Goal: Information Seeking & Learning: Learn about a topic

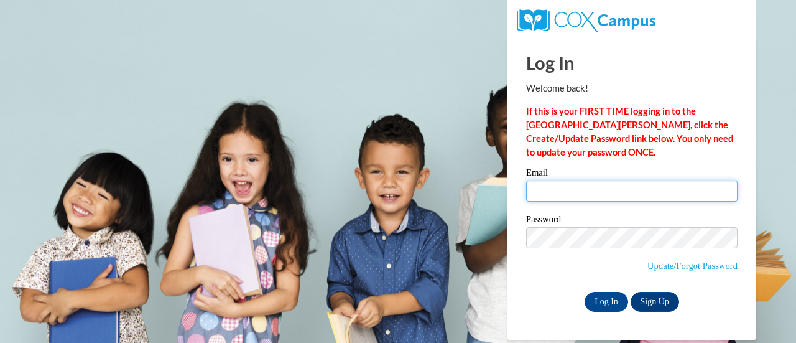
click at [592, 189] on input "Email" at bounding box center [631, 190] width 211 height 21
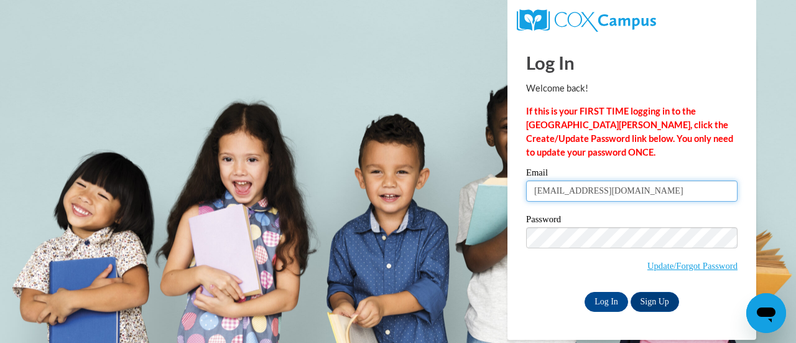
type input "aperlste@kennesaw.edu"
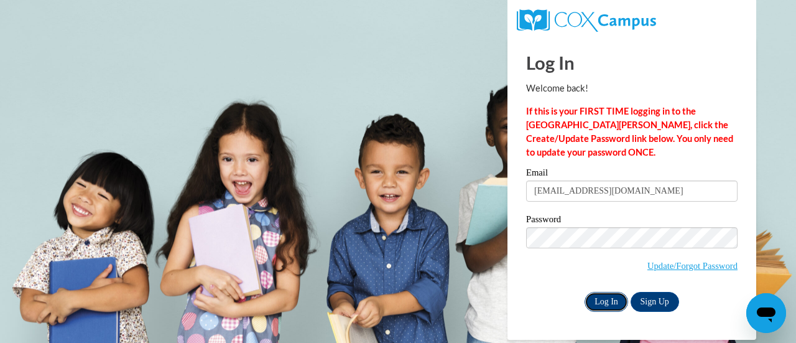
click at [598, 300] on input "Log In" at bounding box center [607, 302] width 44 height 20
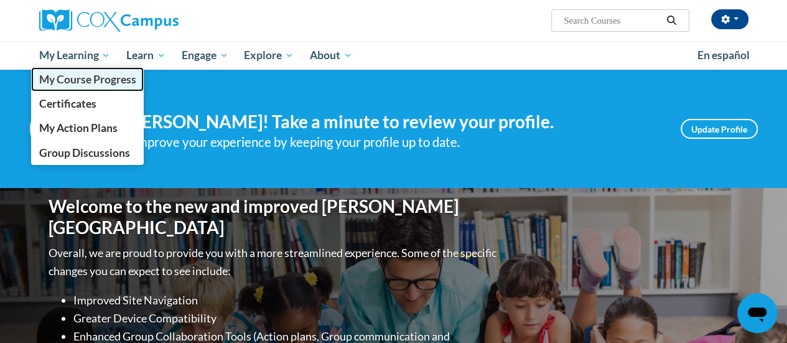
click at [88, 80] on span "My Course Progress" at bounding box center [87, 79] width 97 height 13
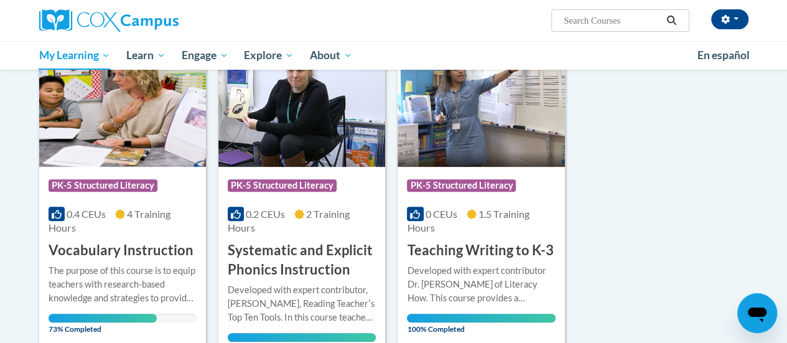
scroll to position [249, 0]
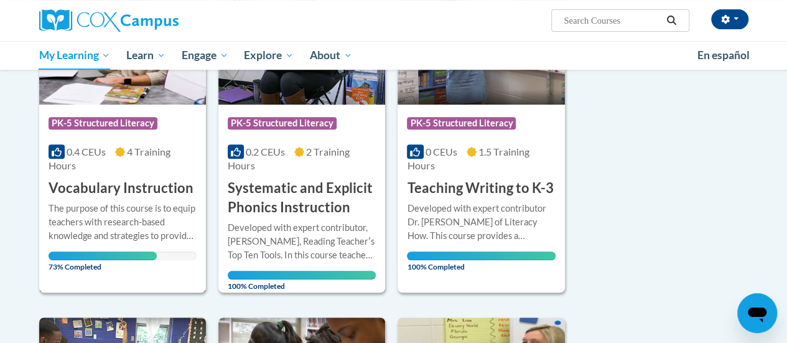
click at [136, 186] on h3 "Vocabulary Instruction" at bounding box center [121, 187] width 145 height 19
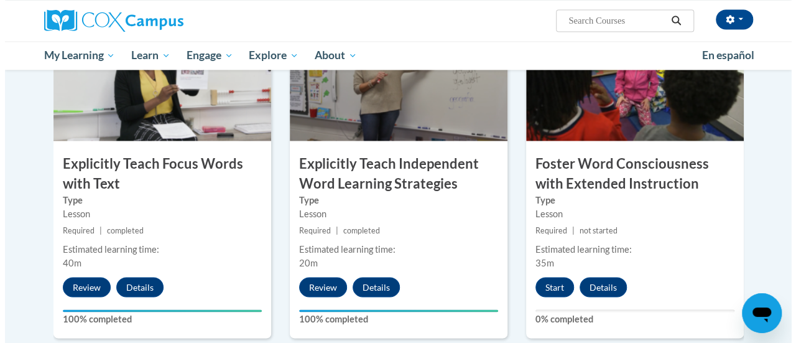
scroll to position [1057, 0]
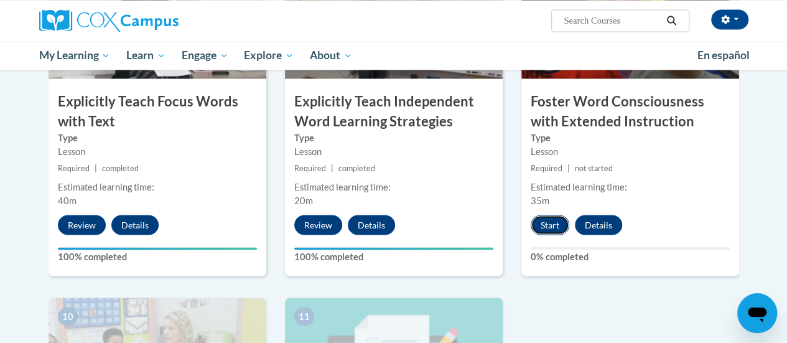
click at [560, 226] on button "Start" at bounding box center [549, 225] width 39 height 20
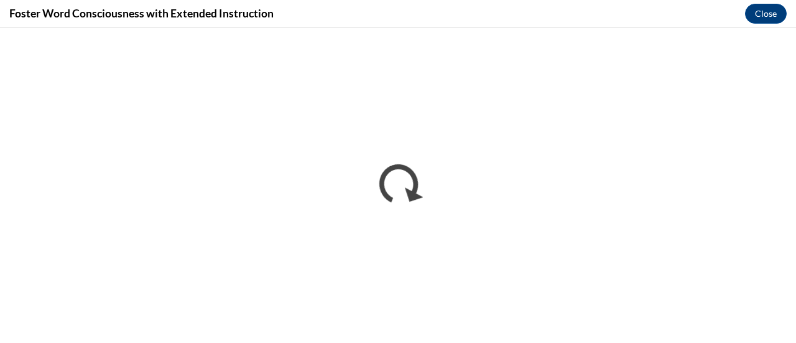
scroll to position [0, 0]
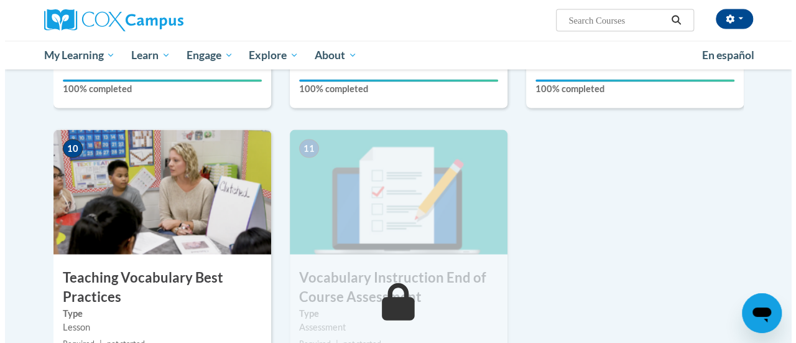
scroll to position [1349, 0]
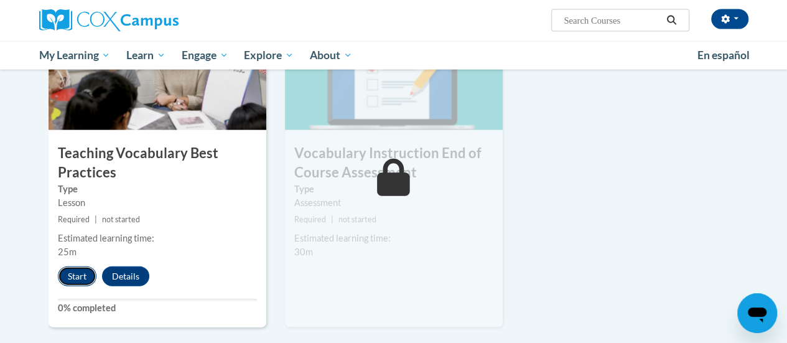
click at [80, 272] on button "Start" at bounding box center [77, 276] width 39 height 20
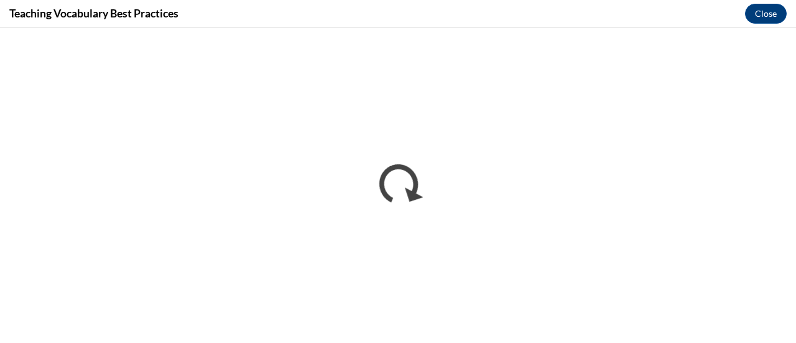
scroll to position [0, 0]
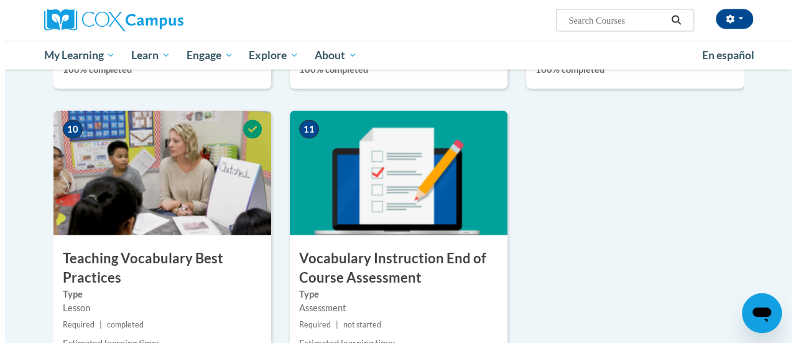
scroll to position [1493, 0]
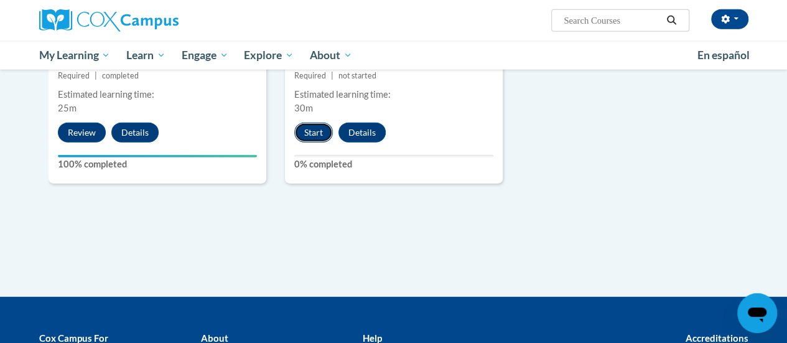
click at [312, 130] on button "Start" at bounding box center [313, 133] width 39 height 20
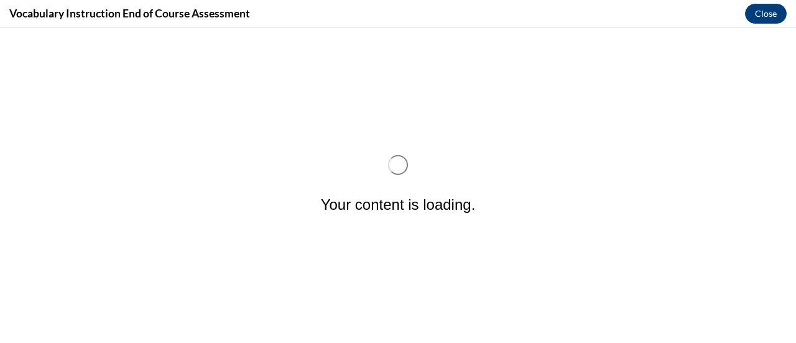
scroll to position [0, 0]
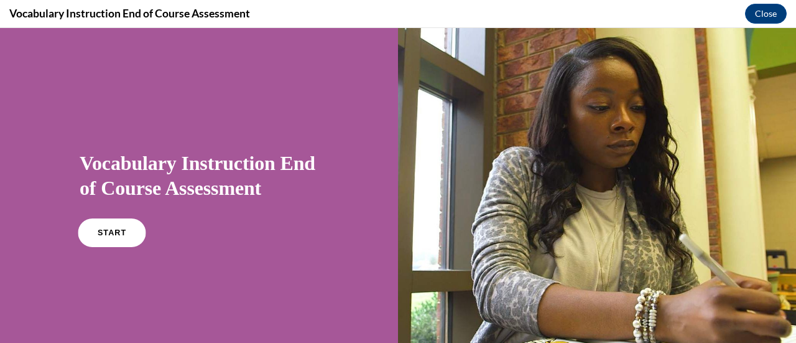
click at [100, 228] on link "START" at bounding box center [112, 232] width 68 height 29
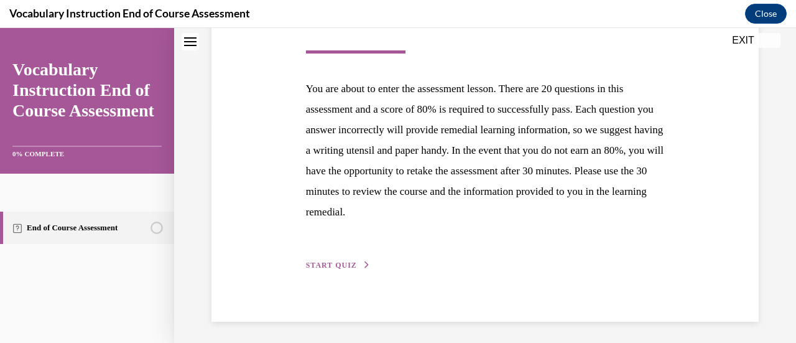
click at [337, 263] on span "START QUIZ" at bounding box center [331, 265] width 51 height 9
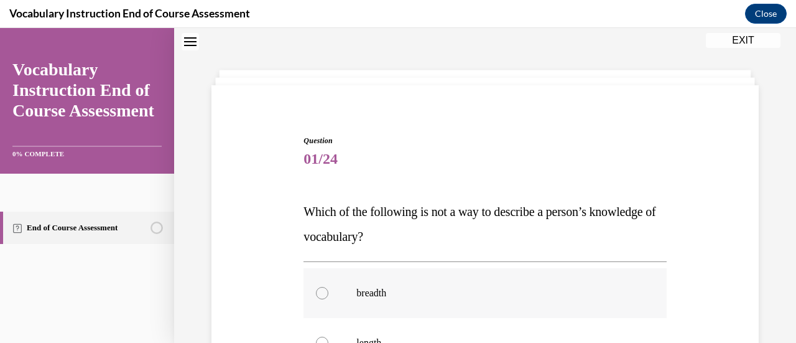
scroll to position [100, 0]
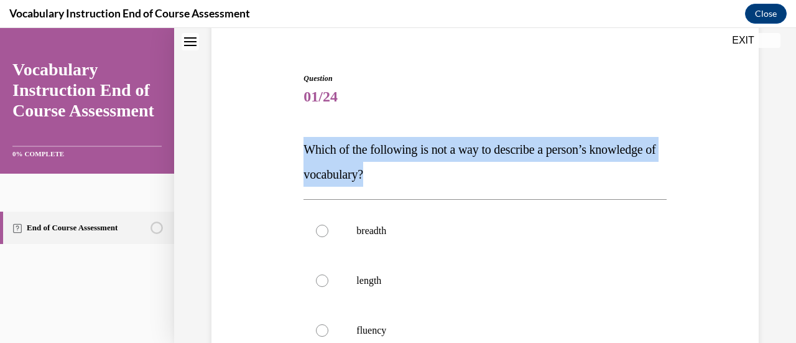
drag, startPoint x: 443, startPoint y: 174, endPoint x: 296, endPoint y: 152, distance: 148.9
click at [296, 152] on div "Question 01/24 Which of the following is not a way to describe a person’s knowl…" at bounding box center [484, 297] width 553 height 524
copy span "Which of the following is not a way to describe a person’s knowledge of vocabul…"
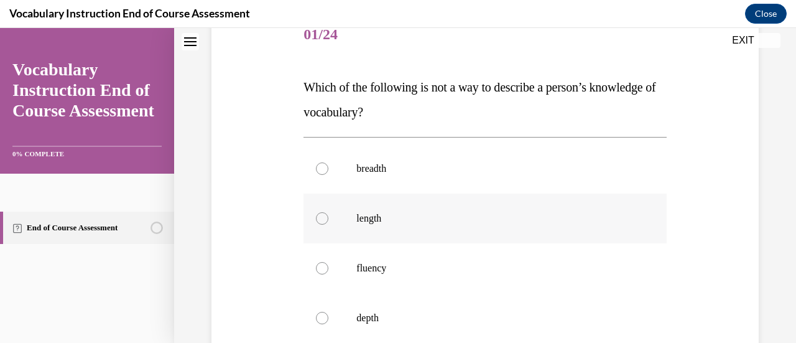
click at [320, 217] on div at bounding box center [322, 218] width 12 height 12
click at [320, 217] on input "length" at bounding box center [322, 218] width 12 height 12
radio input "true"
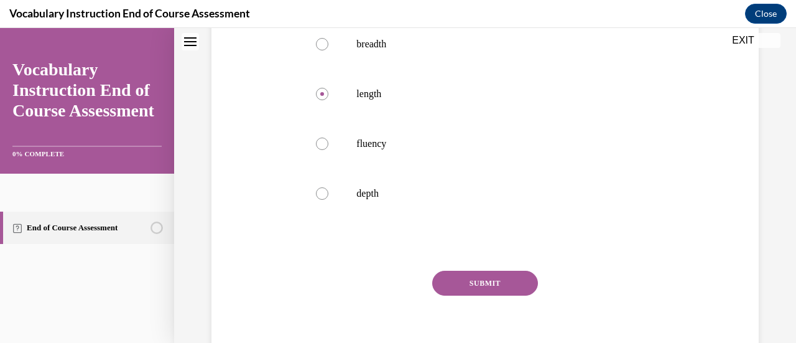
click at [479, 279] on button "SUBMIT" at bounding box center [485, 283] width 106 height 25
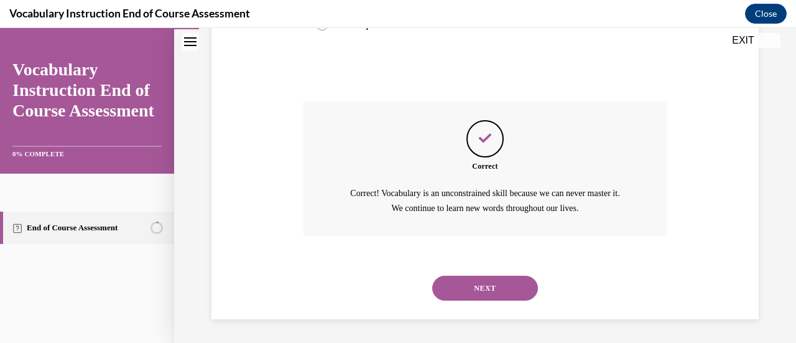
click at [473, 285] on button "NEXT" at bounding box center [485, 288] width 106 height 25
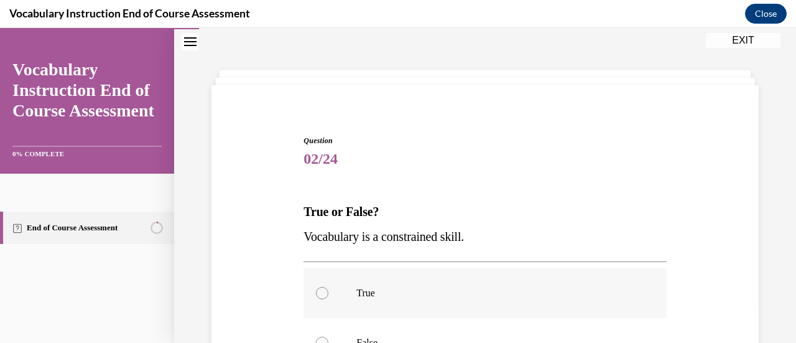
scroll to position [100, 0]
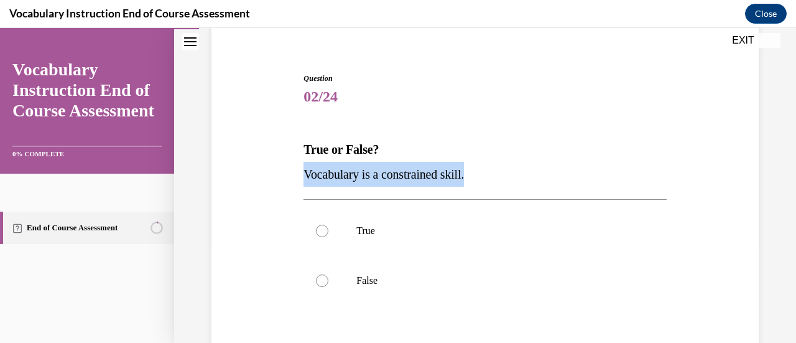
drag, startPoint x: 472, startPoint y: 167, endPoint x: 295, endPoint y: 177, distance: 177.5
click at [295, 177] on div "Question 02/24 True or False? Vocabulary is a constrained skill. True False Inc…" at bounding box center [484, 247] width 553 height 424
copy span "Vocabulary is a constrained skill."
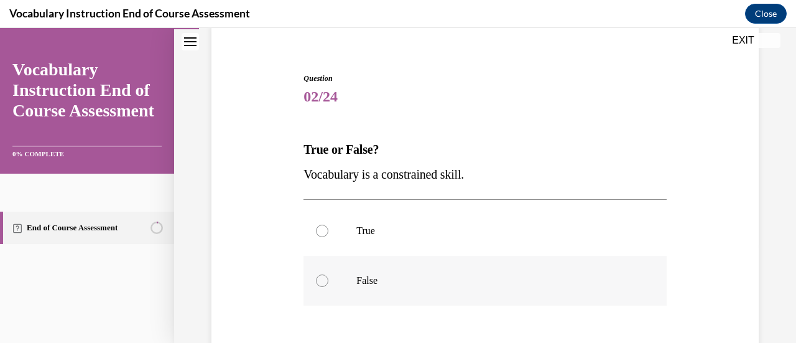
click at [323, 275] on div at bounding box center [322, 280] width 12 height 12
click at [323, 275] on input "False" at bounding box center [322, 280] width 12 height 12
radio input "true"
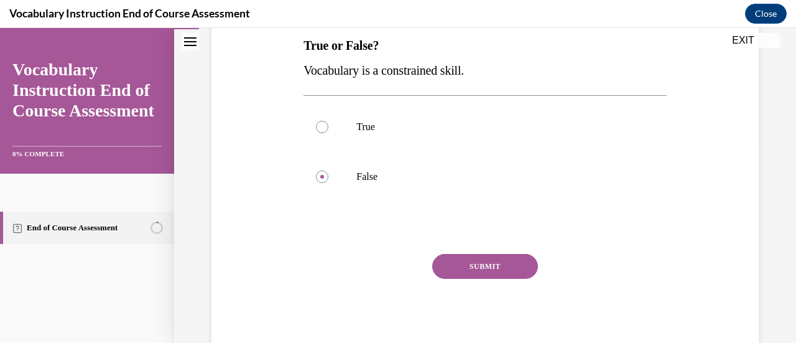
click at [486, 268] on button "SUBMIT" at bounding box center [485, 266] width 106 height 25
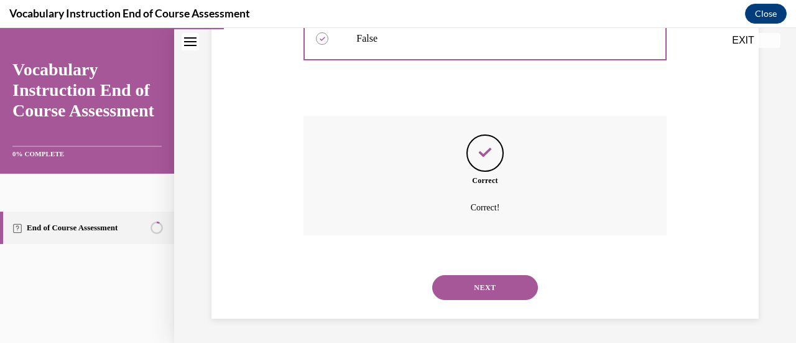
click at [493, 284] on button "NEXT" at bounding box center [485, 287] width 106 height 25
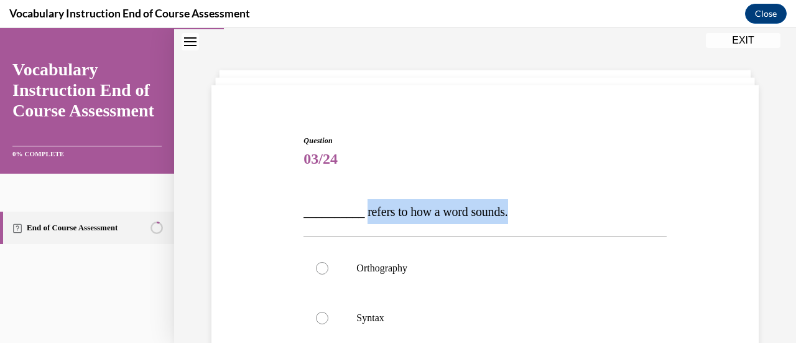
drag, startPoint x: 524, startPoint y: 210, endPoint x: 362, endPoint y: 214, distance: 161.7
click at [362, 214] on p "__________ refers to how a word sounds." at bounding box center [484, 211] width 363 height 25
copy span "refers to how a word sounds."
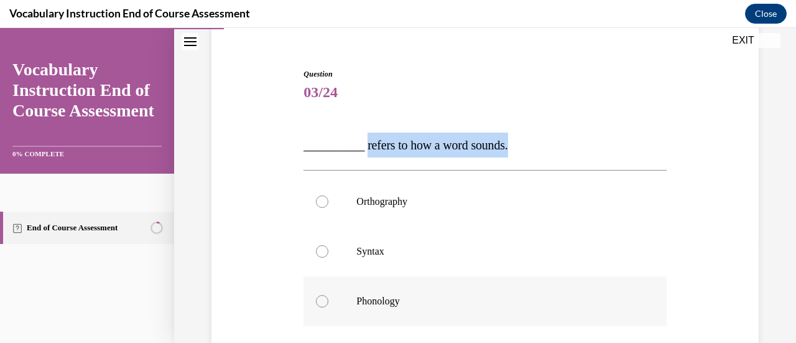
scroll to position [167, 0]
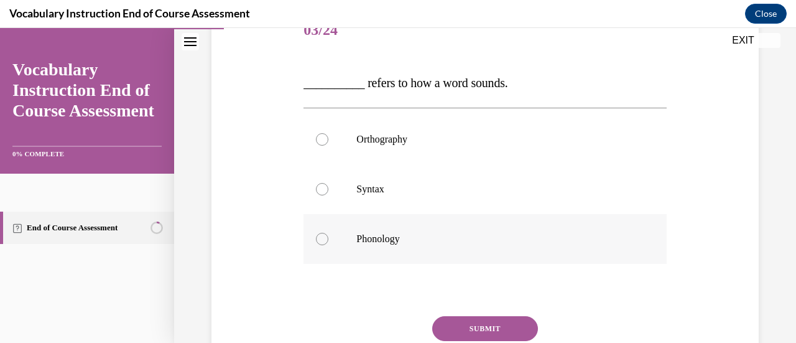
click at [331, 229] on label "Phonology" at bounding box center [484, 239] width 363 height 50
click at [328, 233] on input "Phonology" at bounding box center [322, 239] width 12 height 12
radio input "true"
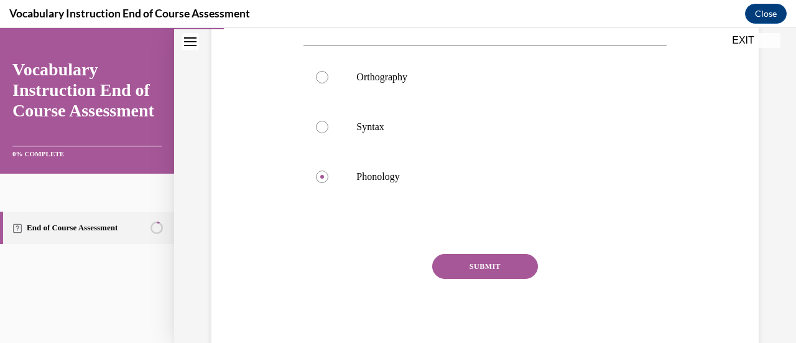
click at [494, 271] on button "SUBMIT" at bounding box center [485, 266] width 106 height 25
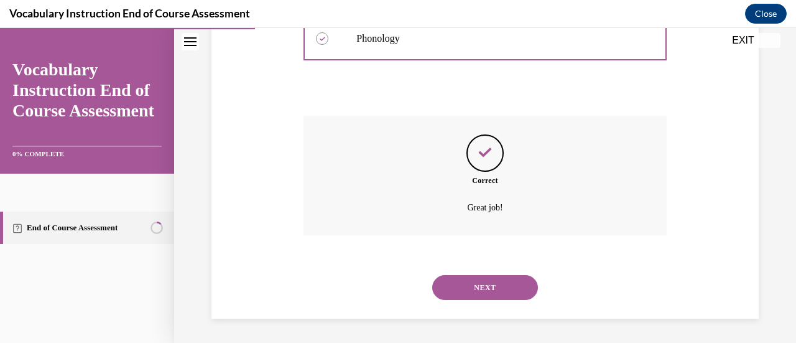
click at [496, 284] on button "NEXT" at bounding box center [485, 287] width 106 height 25
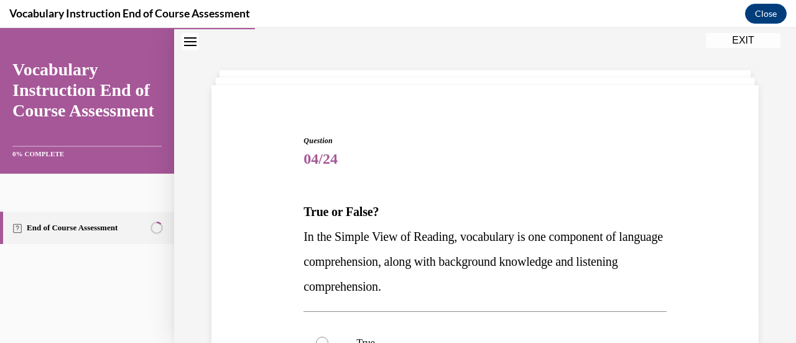
scroll to position [100, 0]
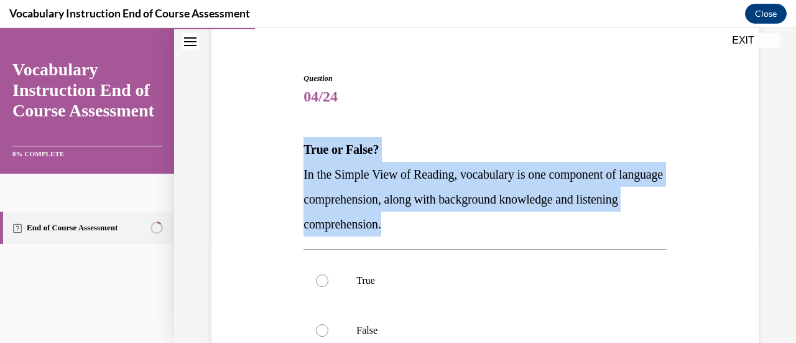
drag, startPoint x: 445, startPoint y: 223, endPoint x: 289, endPoint y: 159, distance: 169.5
click at [289, 159] on div "Question 04/24 True or False? In the Simple View of Reading, vocabulary is one …" at bounding box center [484, 272] width 553 height 474
click at [381, 192] on p "In the Simple View of Reading, vocabulary is one component of language comprehe…" at bounding box center [484, 199] width 363 height 75
drag, startPoint x: 435, startPoint y: 223, endPoint x: 302, endPoint y: 177, distance: 140.6
click at [303, 177] on p "In the Simple View of Reading, vocabulary is one component of language comprehe…" at bounding box center [484, 199] width 363 height 75
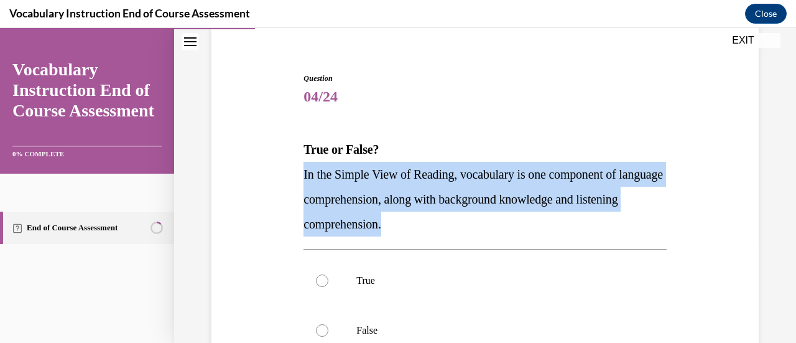
copy span "In the Simple View of Reading, vocabulary is one component of language comprehe…"
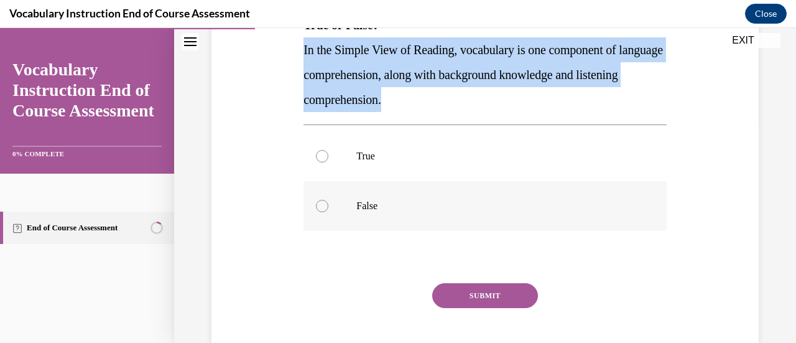
click at [320, 205] on div at bounding box center [322, 206] width 12 height 12
click at [320, 205] on input "False" at bounding box center [322, 206] width 12 height 12
radio input "true"
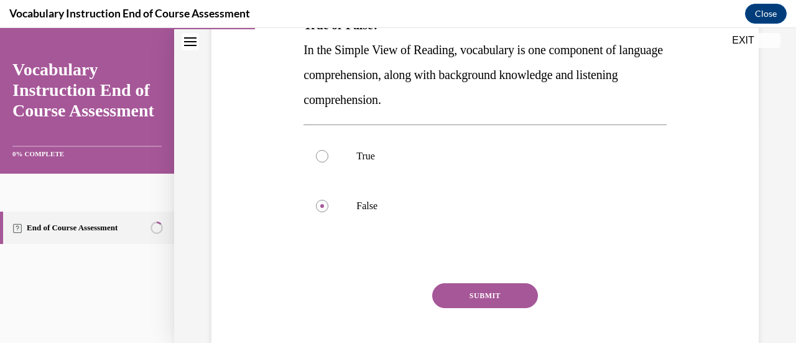
click at [520, 298] on button "SUBMIT" at bounding box center [485, 295] width 106 height 25
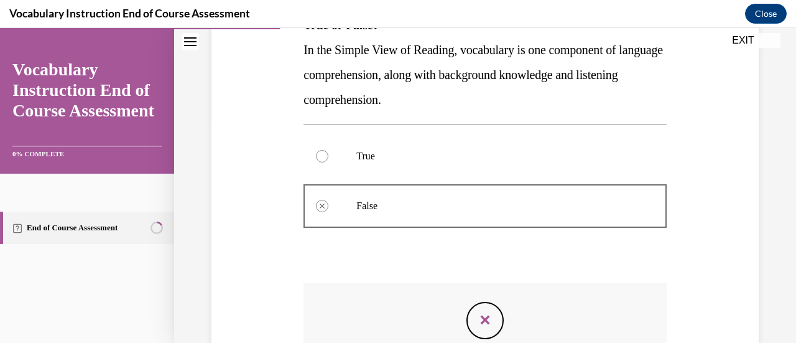
scroll to position [392, 0]
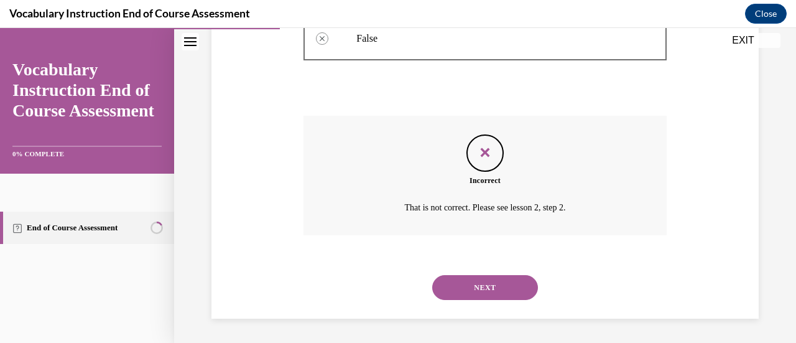
click at [483, 287] on button "NEXT" at bounding box center [485, 287] width 106 height 25
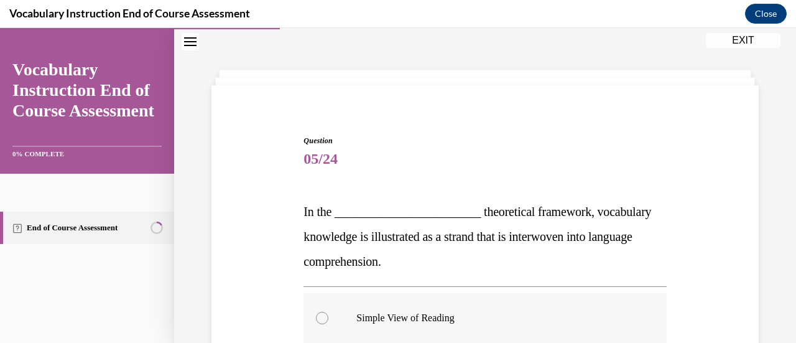
scroll to position [100, 0]
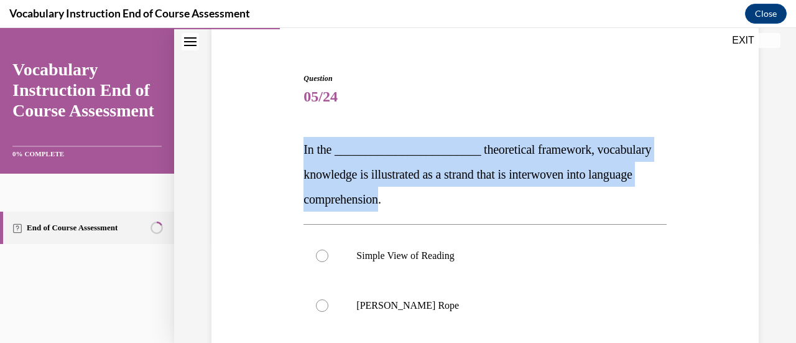
drag, startPoint x: 436, startPoint y: 202, endPoint x: 272, endPoint y: 139, distance: 175.4
click at [272, 139] on div "Question 05/24 In the ________________________ theoretical framework, vocabular…" at bounding box center [484, 284] width 553 height 499
copy span "In the ________________________ theoretical framework, vocabulary knowledge is …"
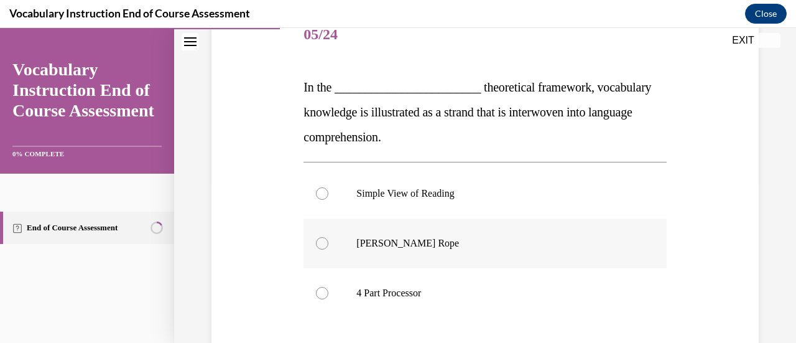
click at [322, 243] on div at bounding box center [322, 243] width 12 height 12
click at [322, 243] on input "Scarborough's Rope" at bounding box center [322, 243] width 12 height 12
radio input "true"
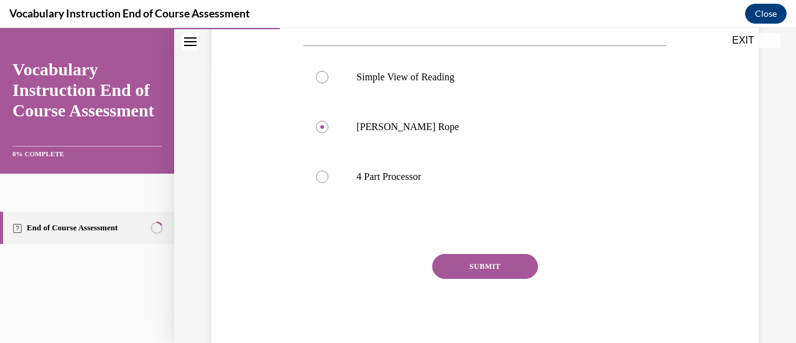
click at [505, 262] on button "SUBMIT" at bounding box center [485, 266] width 106 height 25
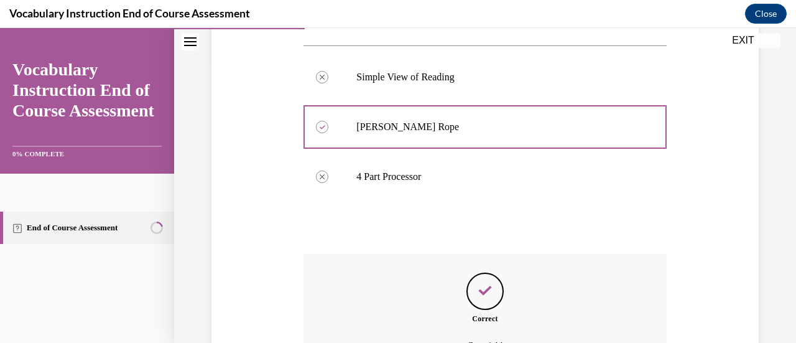
scroll to position [417, 0]
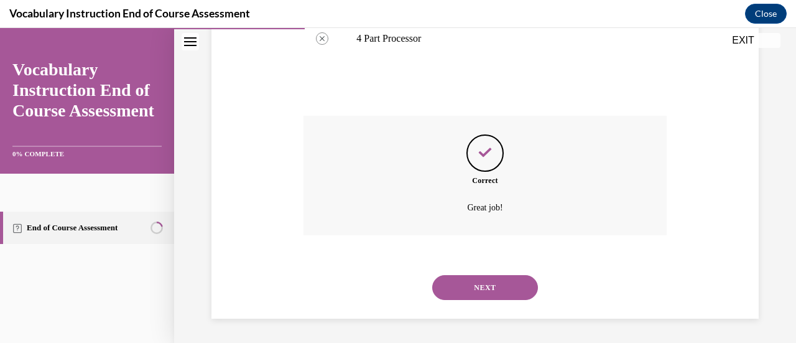
click at [486, 282] on button "NEXT" at bounding box center [485, 287] width 106 height 25
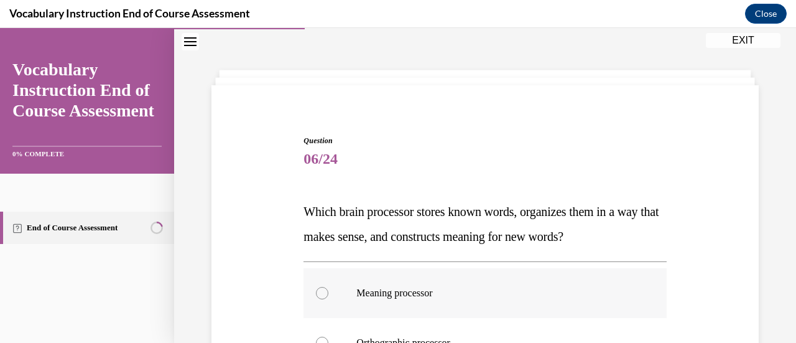
scroll to position [100, 0]
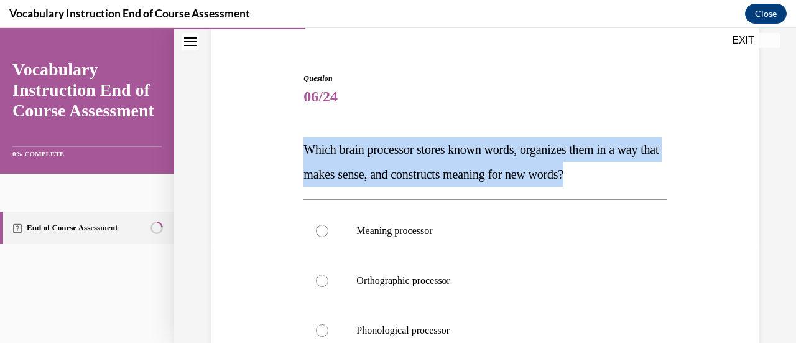
drag, startPoint x: 651, startPoint y: 172, endPoint x: 286, endPoint y: 155, distance: 365.4
click at [286, 155] on div "Question 06/24 Which brain processor stores known words, organizes them in a wa…" at bounding box center [484, 297] width 553 height 524
copy span "Which brain processor stores known words, organizes them in a way that makes se…"
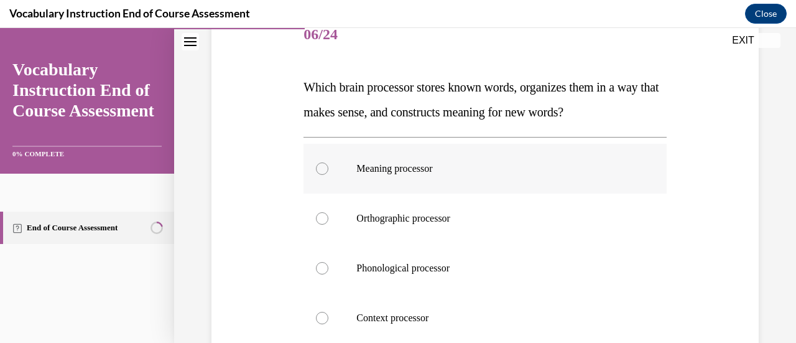
click at [322, 170] on div at bounding box center [322, 168] width 12 height 12
click at [322, 170] on input "Meaning processor" at bounding box center [322, 168] width 12 height 12
radio input "true"
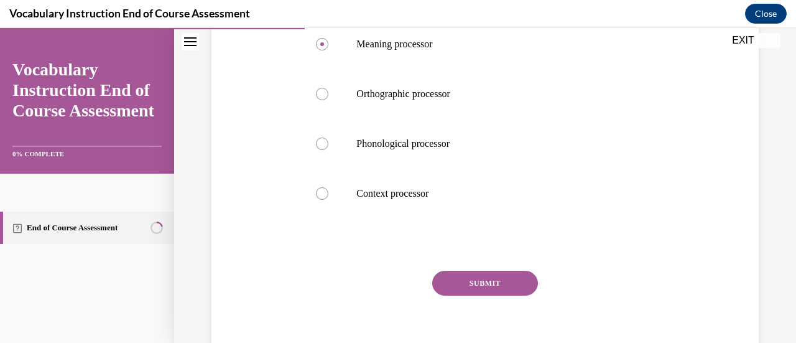
click at [488, 285] on button "SUBMIT" at bounding box center [485, 283] width 106 height 25
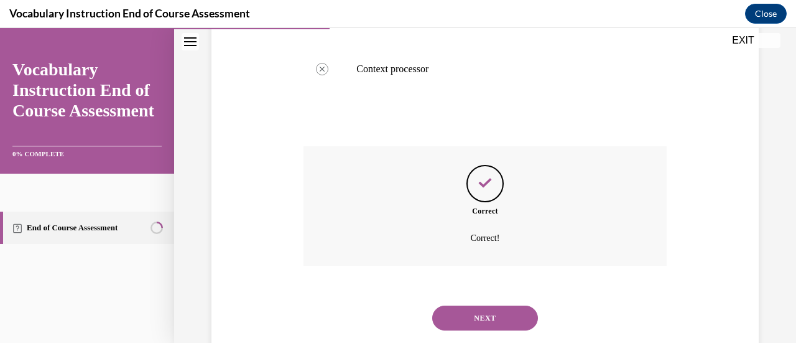
scroll to position [442, 0]
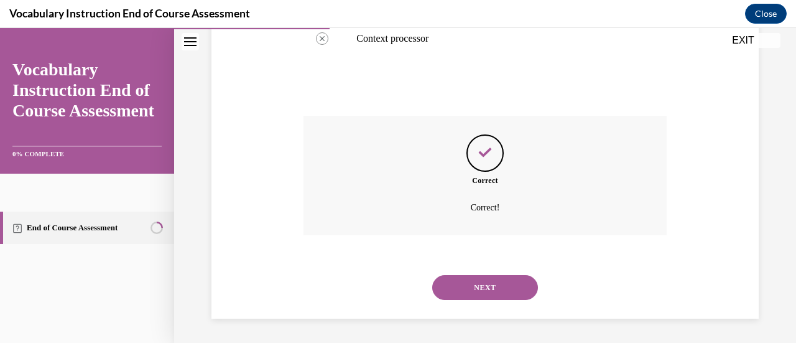
click at [474, 283] on button "NEXT" at bounding box center [485, 287] width 106 height 25
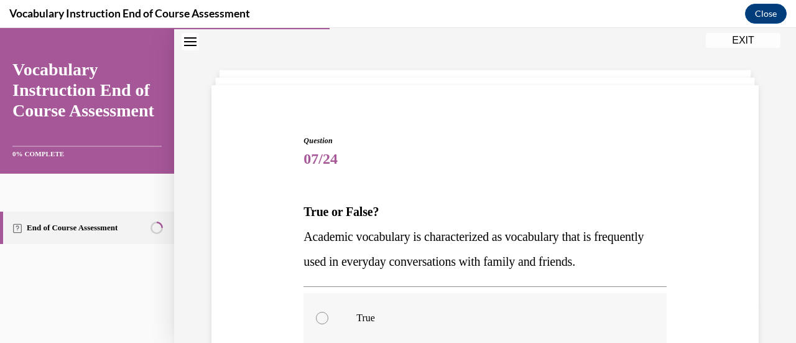
scroll to position [100, 0]
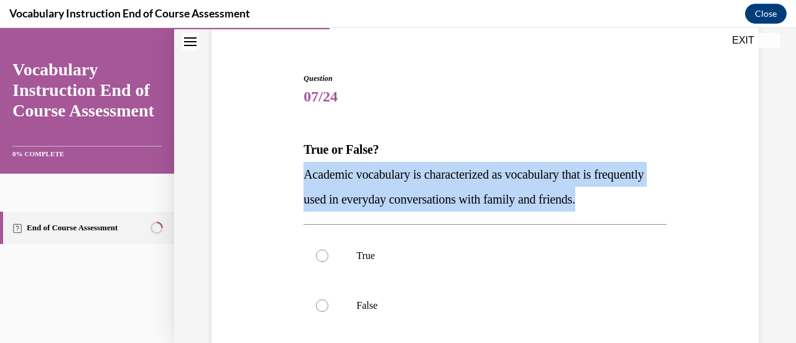
drag, startPoint x: 657, startPoint y: 201, endPoint x: 299, endPoint y: 178, distance: 358.3
click at [299, 178] on div "Question 07/24 True or False? Academic vocabulary is characterized as vocabular…" at bounding box center [484, 259] width 553 height 449
copy span "Academic vocabulary is characterized as vocabulary that is frequently used in e…"
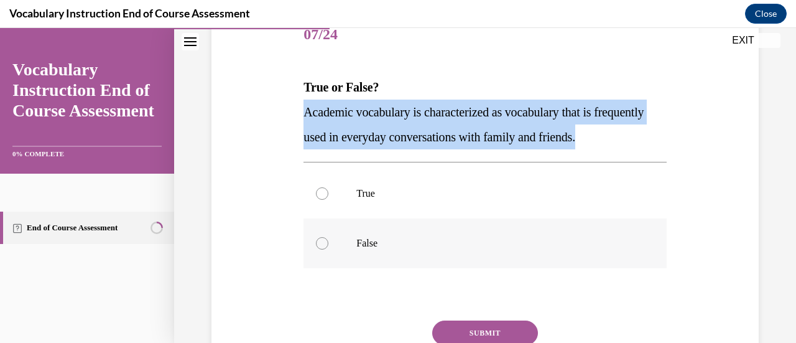
click at [327, 244] on div at bounding box center [322, 243] width 12 height 12
click at [327, 244] on input "False" at bounding box center [322, 243] width 12 height 12
radio input "true"
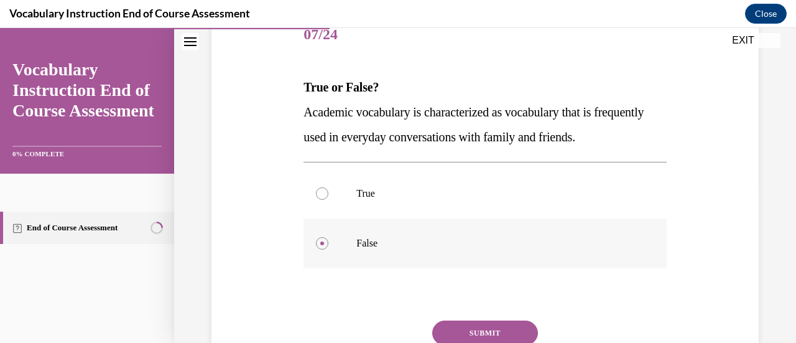
scroll to position [229, 0]
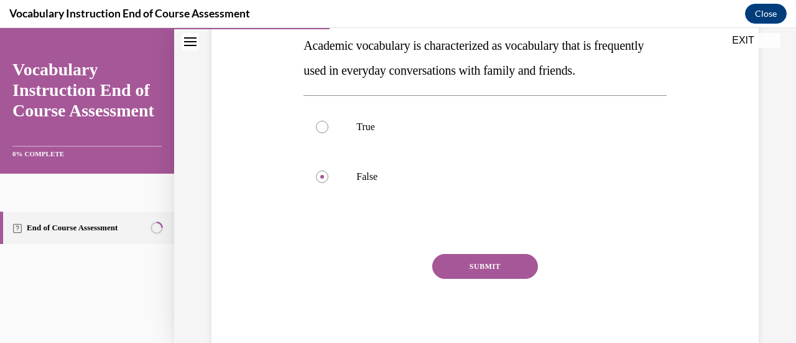
click at [491, 263] on button "SUBMIT" at bounding box center [485, 266] width 106 height 25
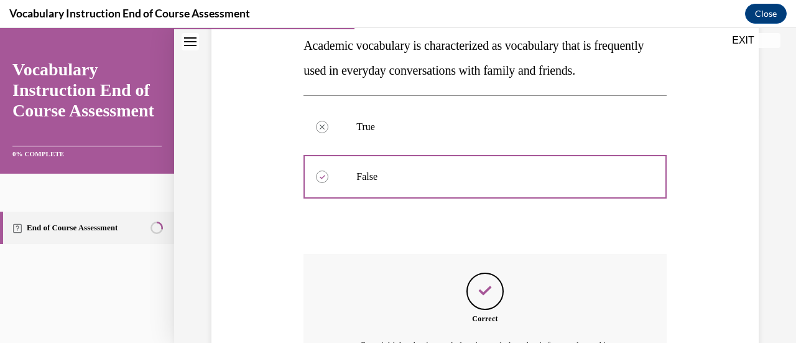
scroll to position [381, 0]
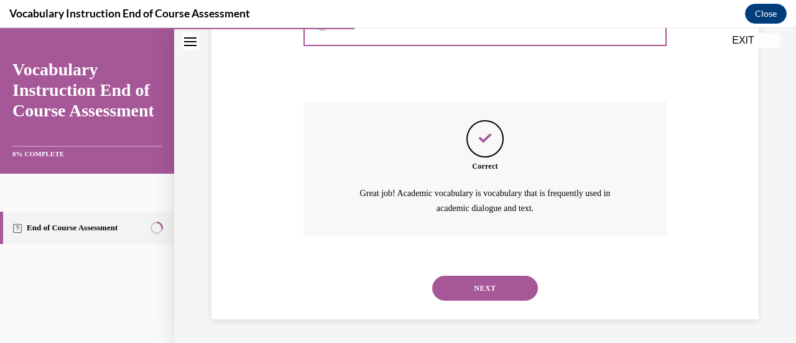
click at [489, 289] on button "NEXT" at bounding box center [485, 288] width 106 height 25
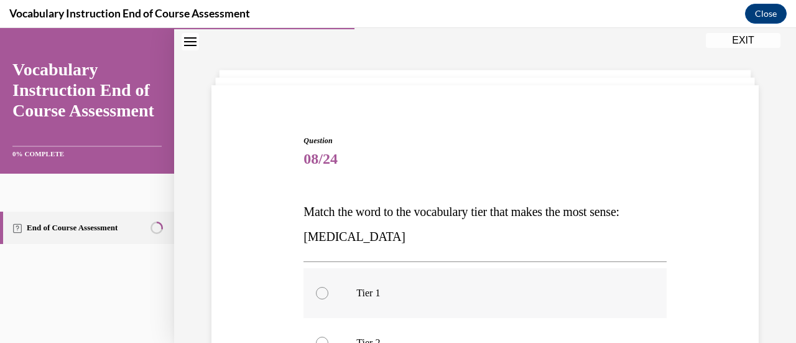
scroll to position [100, 0]
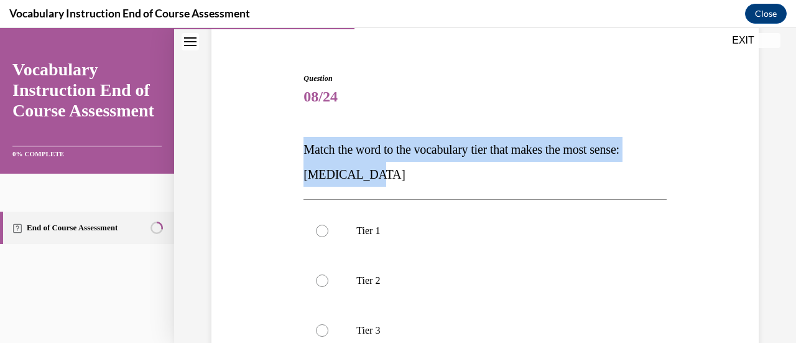
drag, startPoint x: 368, startPoint y: 175, endPoint x: 280, endPoint y: 144, distance: 93.4
click at [280, 144] on div "Question 08/24 Match the word to the vocabulary tier that makes the most sense:…" at bounding box center [484, 272] width 553 height 474
copy span "Match the word to the vocabulary tier that makes the most sense: anaphylaxis"
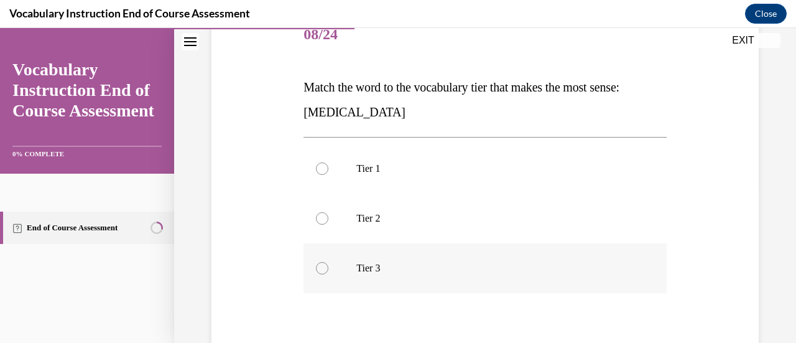
click at [322, 267] on div at bounding box center [322, 268] width 12 height 12
click at [322, 267] on input "Tier 3" at bounding box center [322, 268] width 12 height 12
radio input "true"
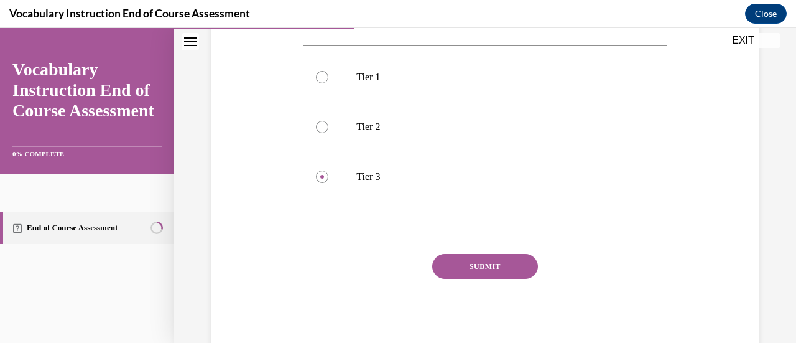
click at [508, 263] on button "SUBMIT" at bounding box center [485, 266] width 106 height 25
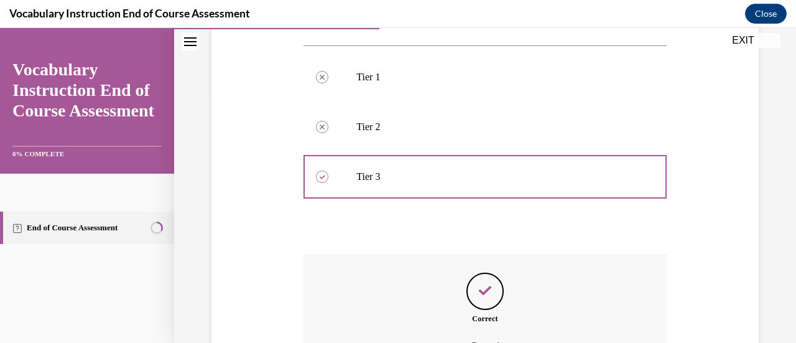
scroll to position [392, 0]
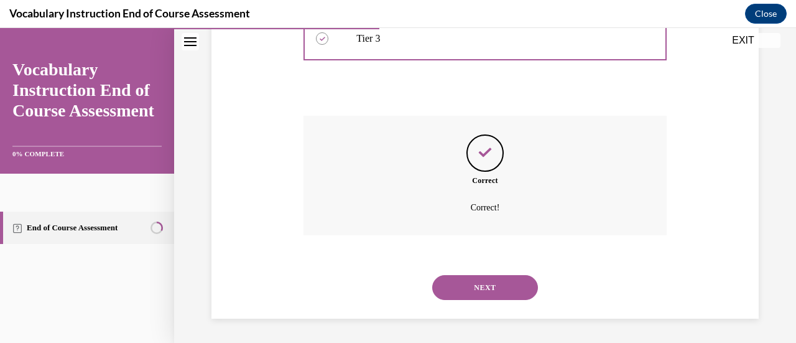
click at [488, 287] on button "NEXT" at bounding box center [485, 287] width 106 height 25
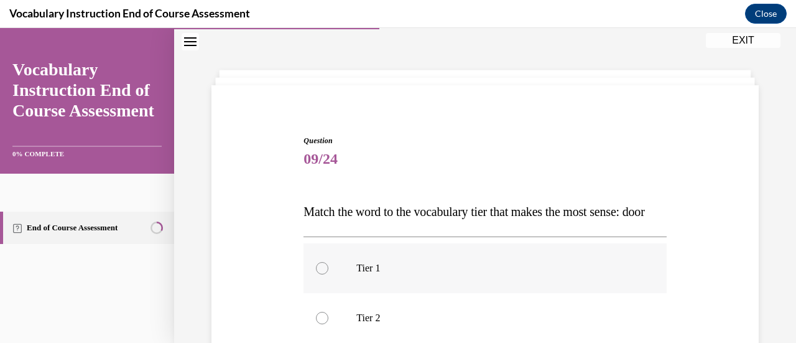
scroll to position [100, 0]
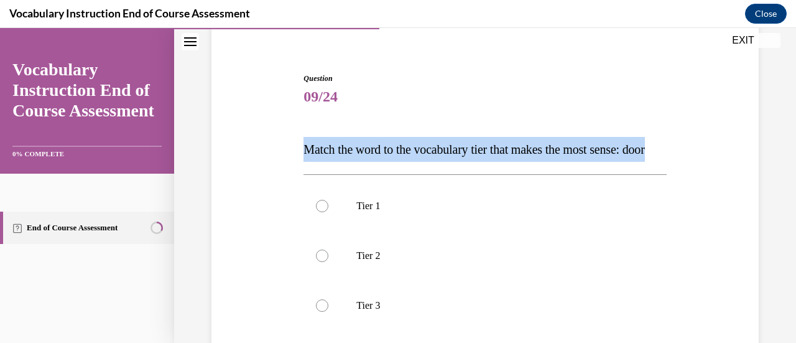
drag, startPoint x: 336, startPoint y: 171, endPoint x: 289, endPoint y: 142, distance: 55.8
click at [289, 142] on div "Question 09/24 Match the word to the vocabulary tier that makes the most sense:…" at bounding box center [484, 259] width 553 height 449
copy span "Match the word to the vocabulary tier that makes the most sense: door"
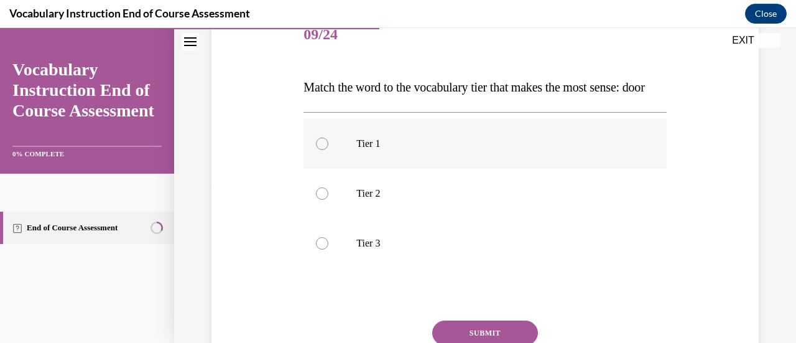
click at [318, 150] on div at bounding box center [322, 143] width 12 height 12
click at [318, 150] on input "Tier 1" at bounding box center [322, 143] width 12 height 12
radio input "true"
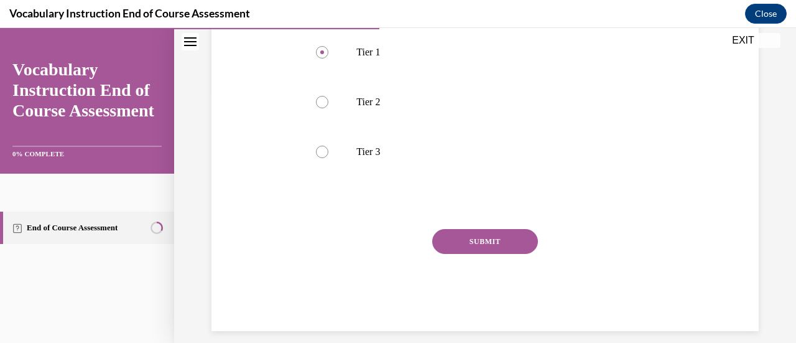
click at [499, 254] on button "SUBMIT" at bounding box center [485, 241] width 106 height 25
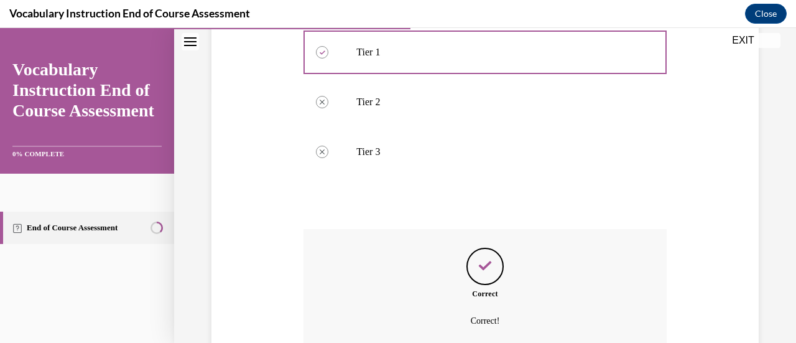
scroll to position [392, 0]
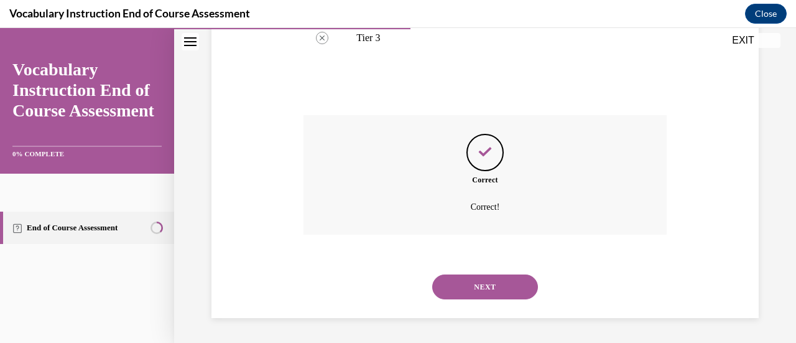
click at [488, 278] on button "NEXT" at bounding box center [485, 286] width 106 height 25
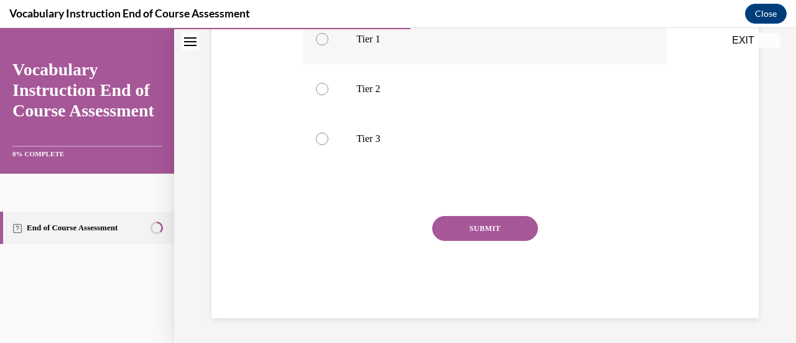
scroll to position [38, 0]
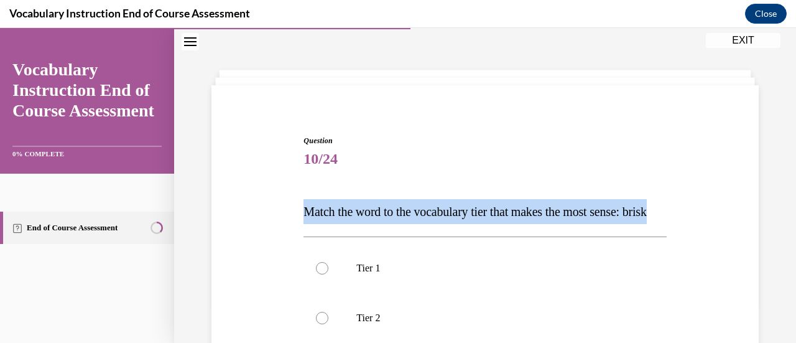
drag, startPoint x: 333, startPoint y: 234, endPoint x: 284, endPoint y: 200, distance: 60.4
click at [284, 200] on div "Question 10/24 Match the word to the vocabulary tier that makes the most sense:…" at bounding box center [484, 322] width 553 height 449
copy span "Match the word to the vocabulary tier that makes the most sense: brisk"
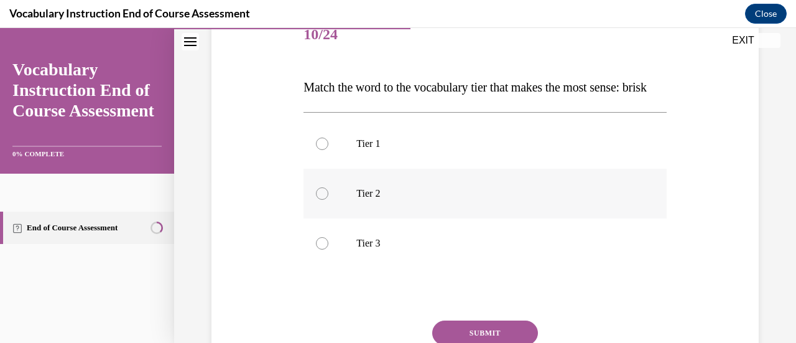
click at [323, 200] on div at bounding box center [322, 193] width 12 height 12
click at [323, 200] on input "Tier 2" at bounding box center [322, 193] width 12 height 12
radio input "true"
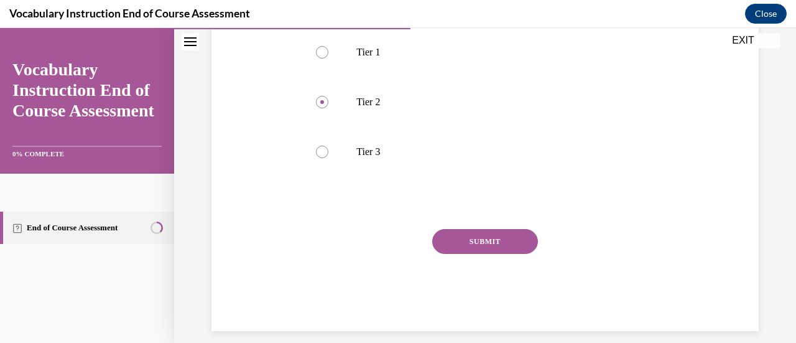
click at [483, 254] on button "SUBMIT" at bounding box center [485, 241] width 106 height 25
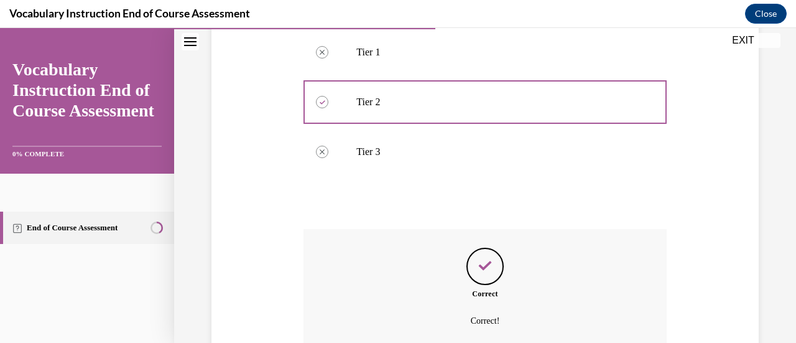
scroll to position [392, 0]
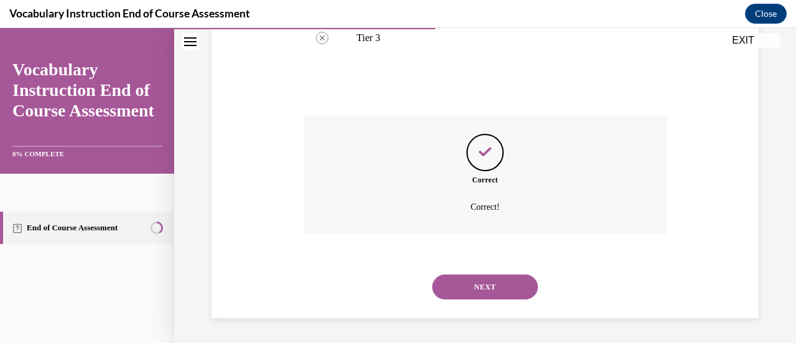
click at [483, 285] on button "NEXT" at bounding box center [485, 286] width 106 height 25
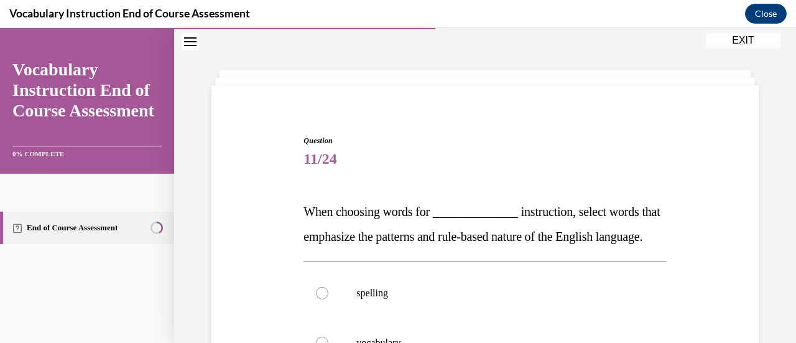
scroll to position [100, 0]
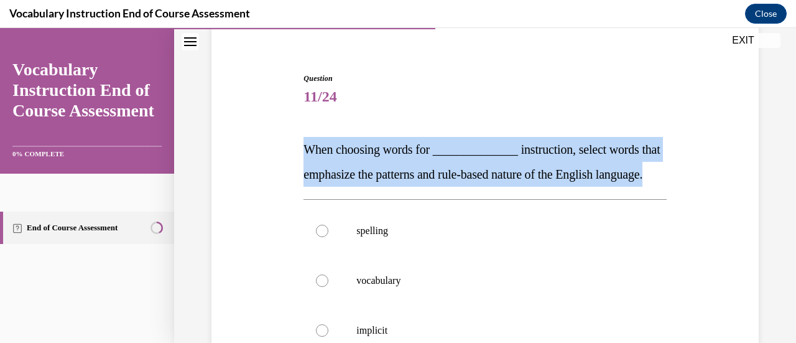
drag, startPoint x: 368, startPoint y: 202, endPoint x: 259, endPoint y: 132, distance: 129.7
click at [259, 132] on div "Question 11/24 When choosing words for ______________ instruction, select words…" at bounding box center [484, 272] width 553 height 474
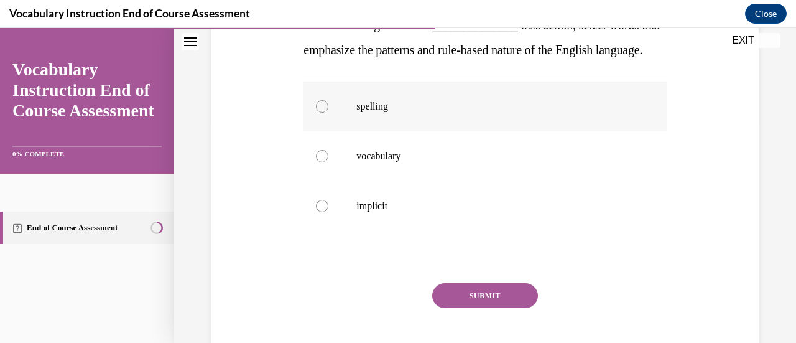
click at [330, 131] on label "spelling" at bounding box center [484, 106] width 363 height 50
click at [328, 113] on input "spelling" at bounding box center [322, 106] width 12 height 12
radio input "true"
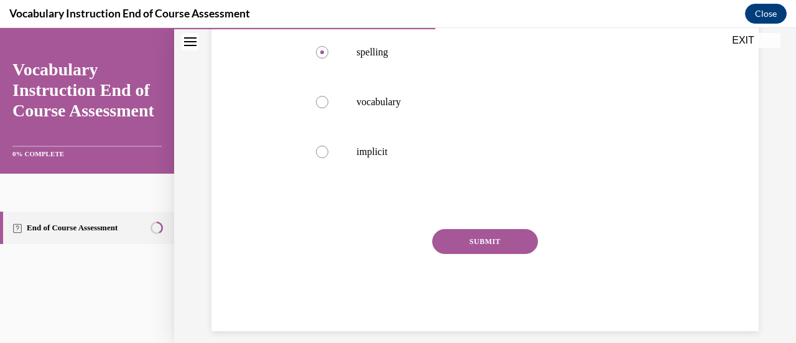
click at [498, 254] on button "SUBMIT" at bounding box center [485, 241] width 106 height 25
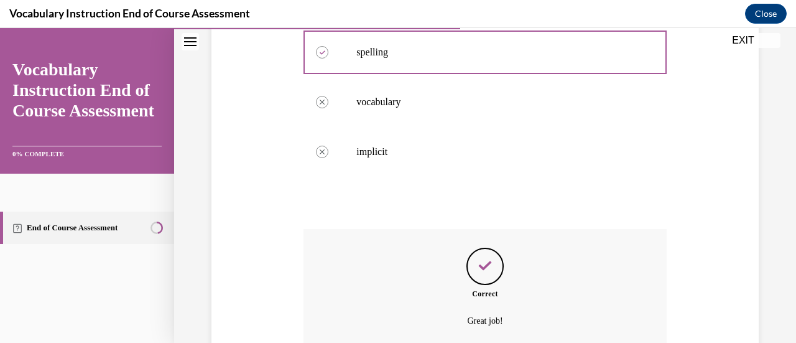
scroll to position [417, 0]
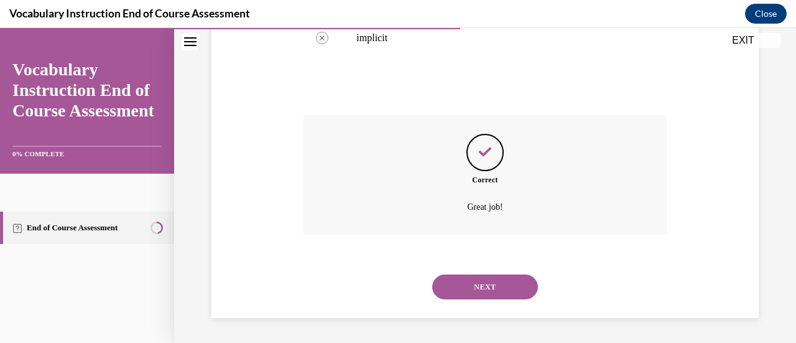
click at [485, 288] on button "NEXT" at bounding box center [485, 286] width 106 height 25
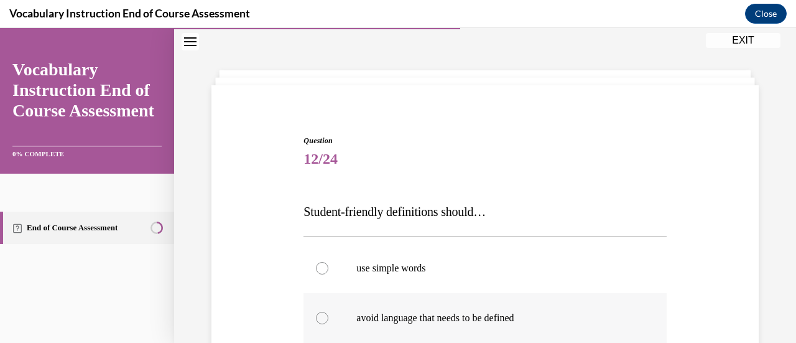
scroll to position [100, 0]
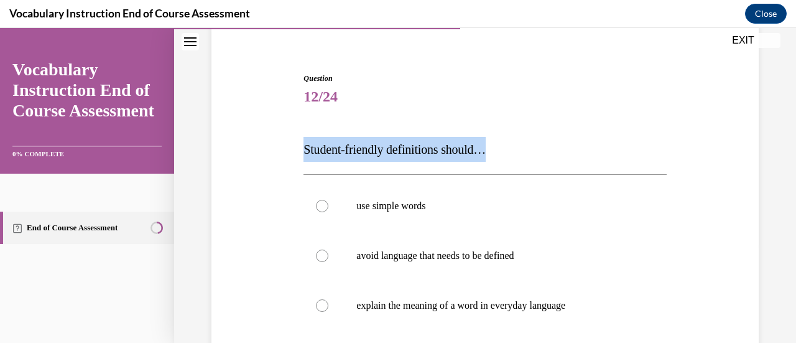
drag, startPoint x: 506, startPoint y: 152, endPoint x: 282, endPoint y: 140, distance: 224.2
click at [282, 140] on div "Question 12/24 Student-friendly definitions should… use simple words avoid lang…" at bounding box center [484, 284] width 553 height 499
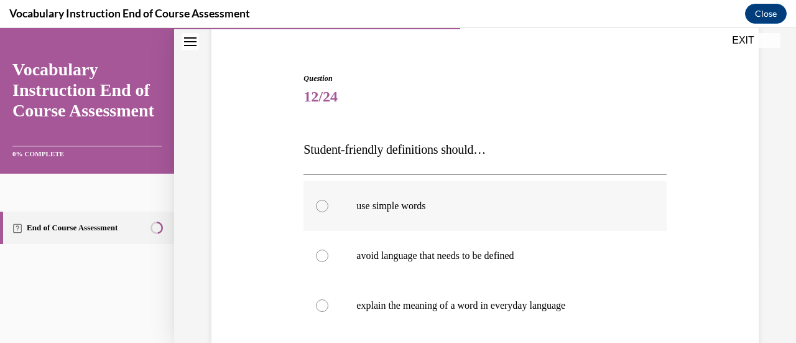
click at [325, 203] on div at bounding box center [322, 206] width 12 height 12
click at [325, 203] on input "use simple words" at bounding box center [322, 206] width 12 height 12
radio input "true"
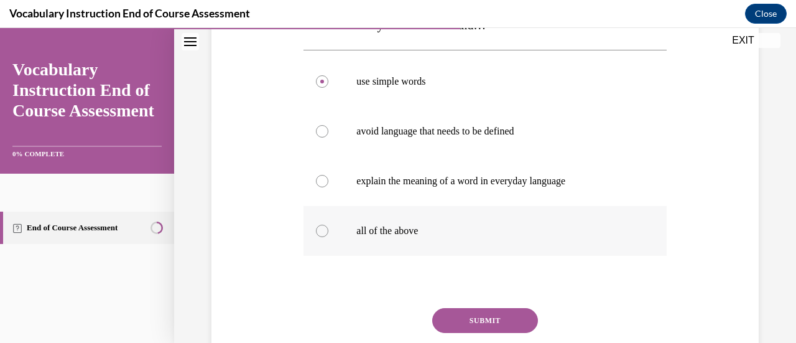
click at [323, 231] on div at bounding box center [322, 231] width 12 height 12
click at [323, 231] on input "all of the above" at bounding box center [322, 231] width 12 height 12
radio input "true"
click at [483, 315] on button "SUBMIT" at bounding box center [485, 320] width 106 height 25
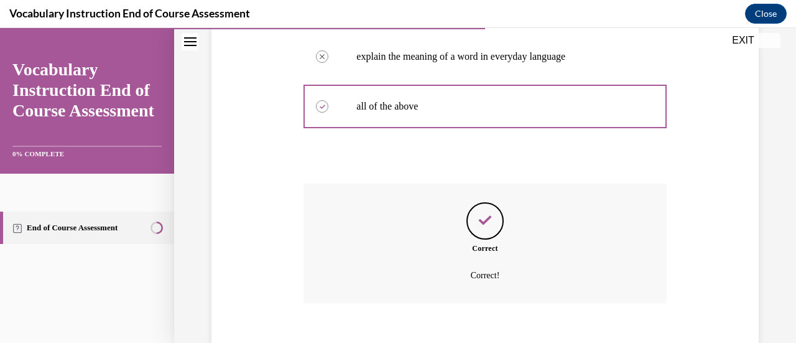
scroll to position [417, 0]
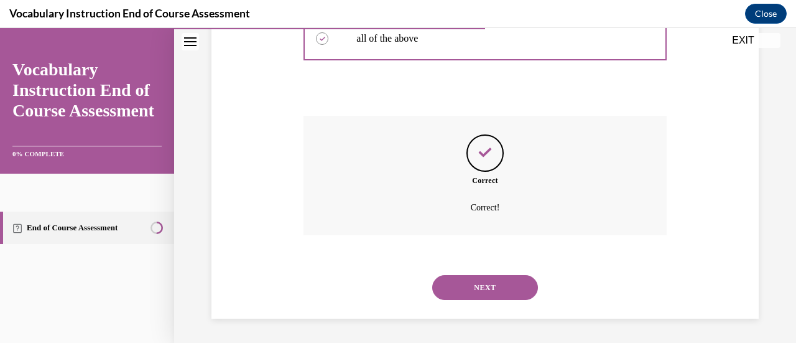
click at [500, 285] on button "NEXT" at bounding box center [485, 287] width 106 height 25
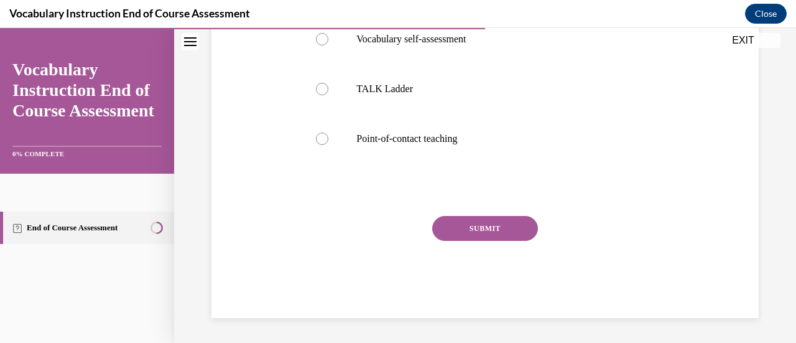
scroll to position [38, 0]
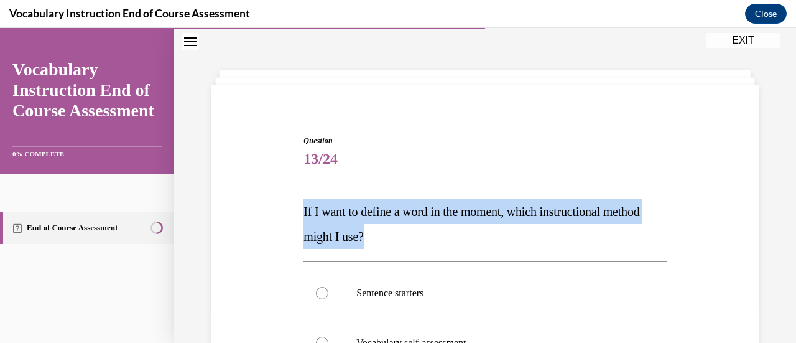
drag, startPoint x: 420, startPoint y: 236, endPoint x: 275, endPoint y: 206, distance: 147.9
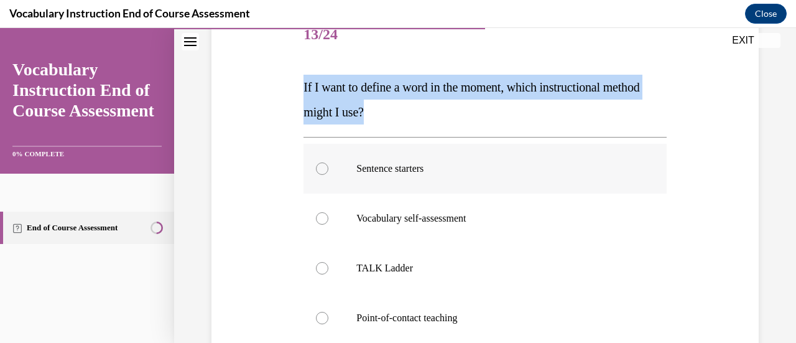
scroll to position [225, 0]
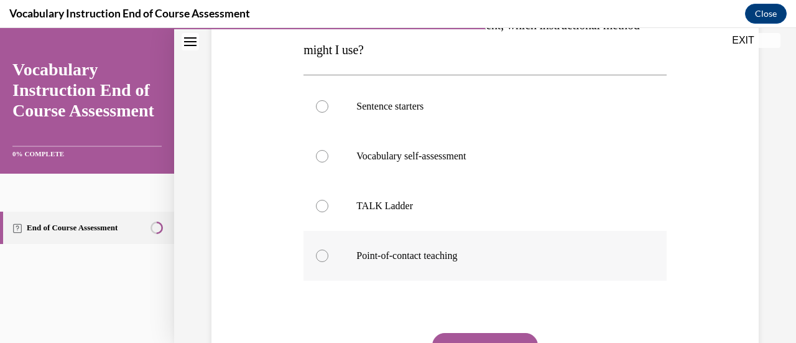
click at [322, 256] on div at bounding box center [322, 255] width 12 height 12
click at [322, 256] on input "Point-of-contact teaching" at bounding box center [322, 255] width 12 height 12
radio input "true"
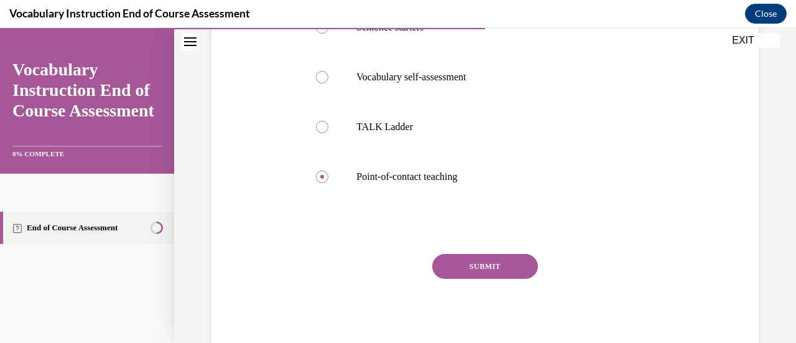
click at [491, 266] on button "SUBMIT" at bounding box center [485, 266] width 106 height 25
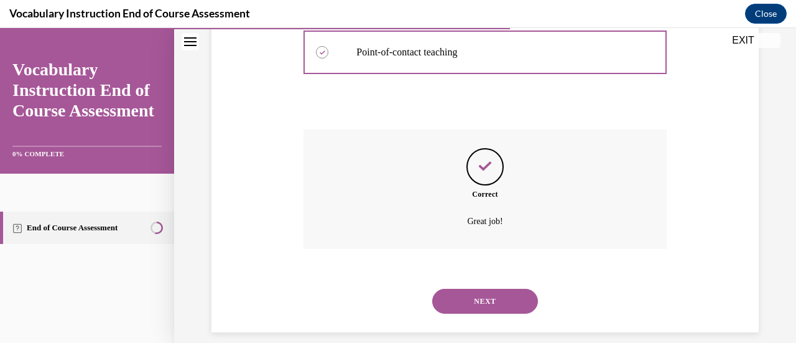
scroll to position [442, 0]
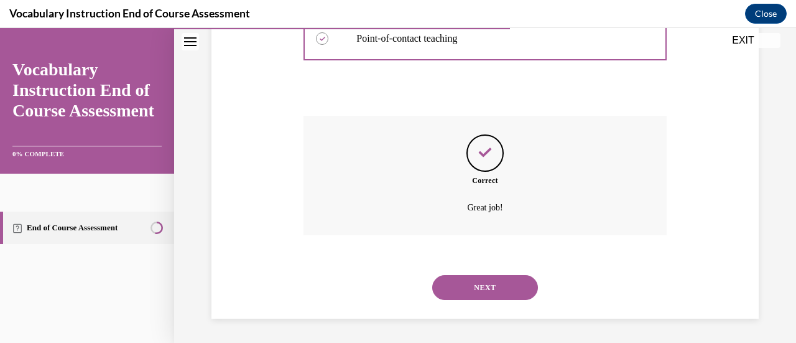
click at [484, 285] on button "NEXT" at bounding box center [485, 287] width 106 height 25
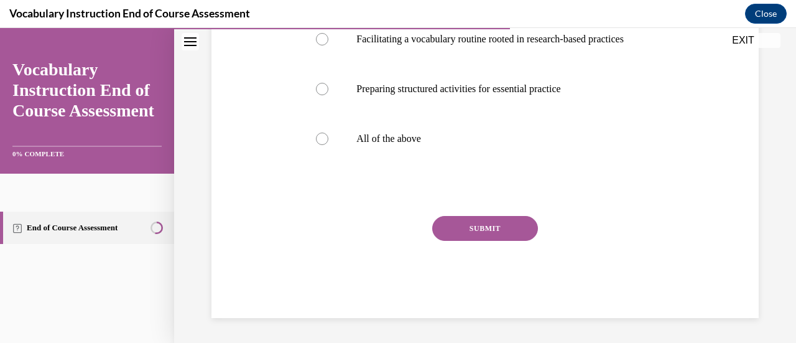
scroll to position [38, 0]
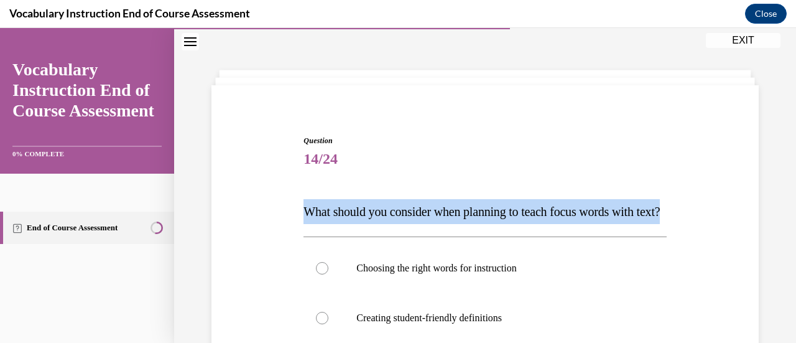
drag, startPoint x: 372, startPoint y: 236, endPoint x: 307, endPoint y: 216, distance: 67.9
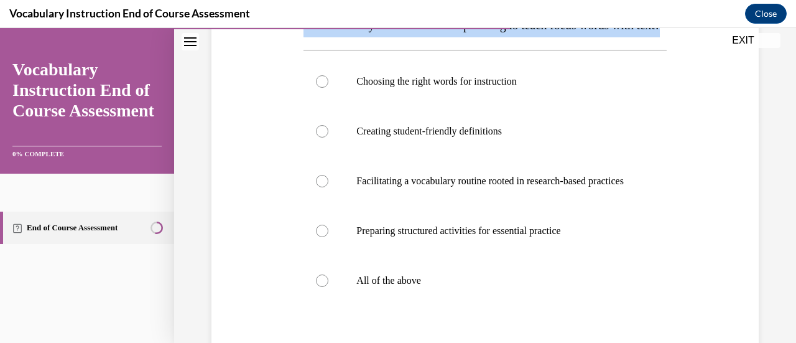
scroll to position [349, 0]
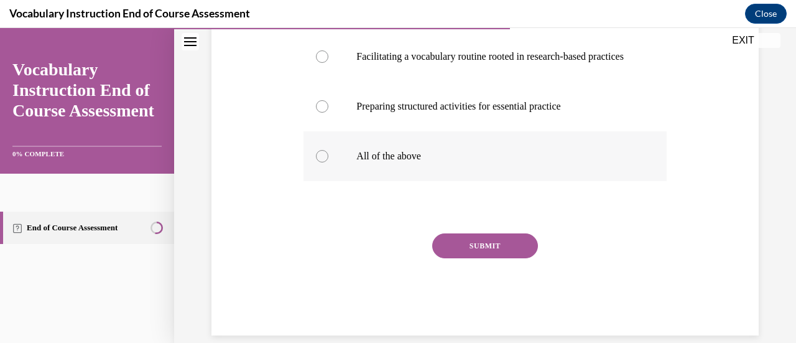
click at [325, 162] on div at bounding box center [322, 156] width 12 height 12
click at [325, 162] on input "All of the above" at bounding box center [322, 156] width 12 height 12
radio input "true"
click at [511, 258] on button "SUBMIT" at bounding box center [485, 245] width 106 height 25
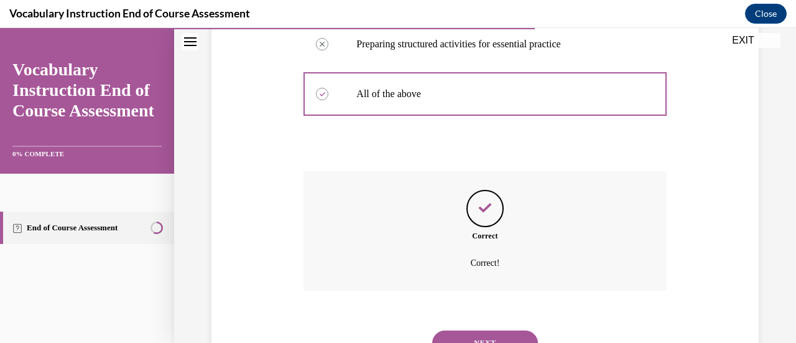
scroll to position [504, 0]
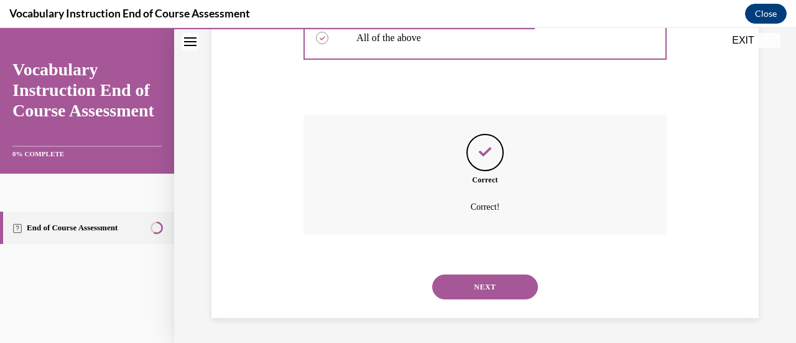
click at [491, 286] on button "NEXT" at bounding box center [485, 286] width 106 height 25
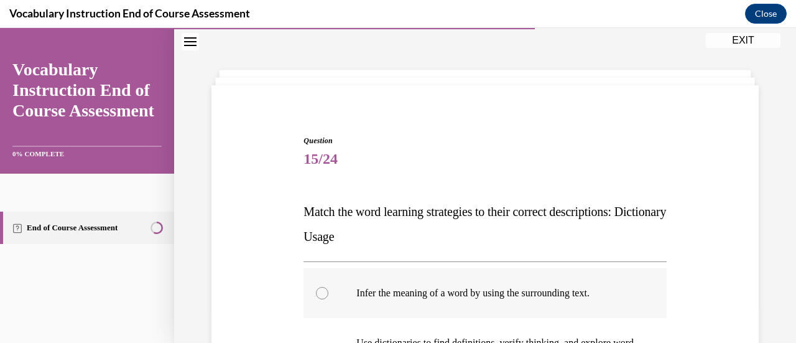
scroll to position [100, 0]
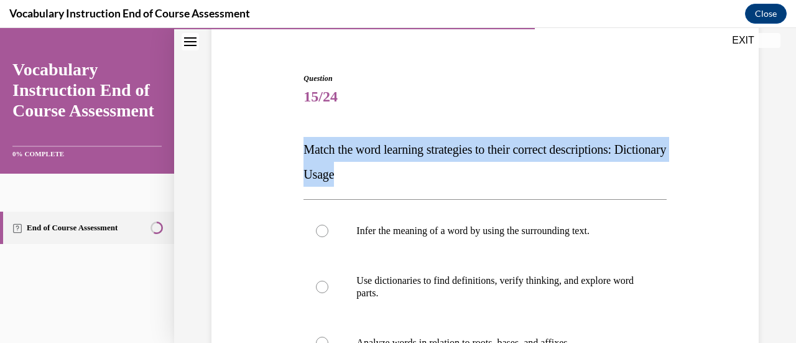
drag, startPoint x: 391, startPoint y: 178, endPoint x: 285, endPoint y: 147, distance: 110.8
click at [285, 147] on div "Question 15/24 Match the word learning strategies to their correct descriptions…" at bounding box center [484, 278] width 553 height 486
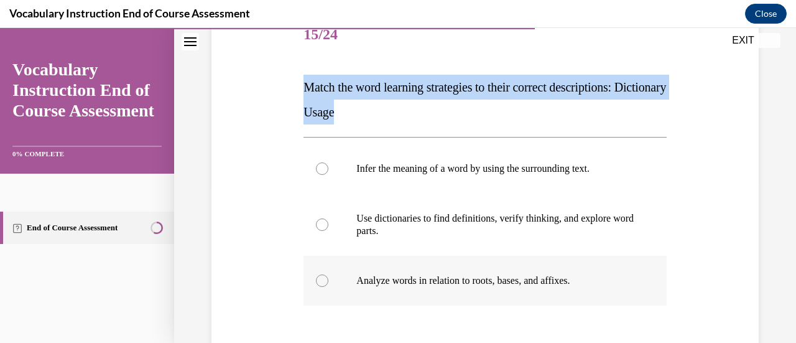
scroll to position [225, 0]
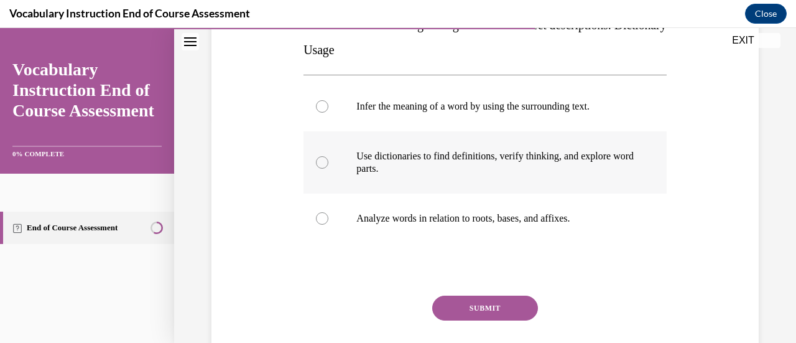
click at [327, 166] on label "Use dictionaries to find definitions, verify thinking, and explore word parts." at bounding box center [484, 162] width 363 height 62
click at [327, 166] on input "Use dictionaries to find definitions, verify thinking, and explore word parts." at bounding box center [322, 162] width 12 height 12
radio input "true"
click at [504, 305] on button "SUBMIT" at bounding box center [485, 307] width 106 height 25
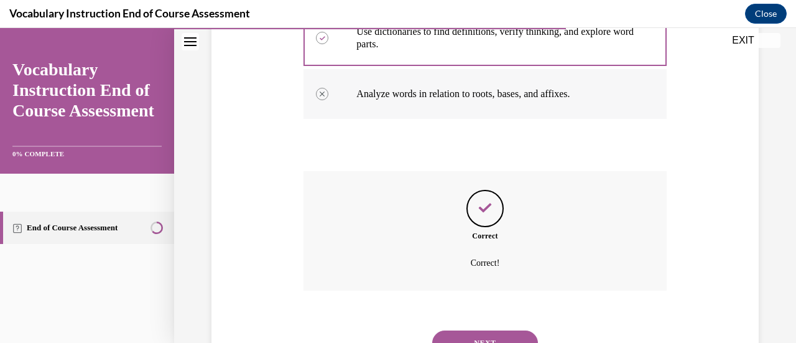
scroll to position [404, 0]
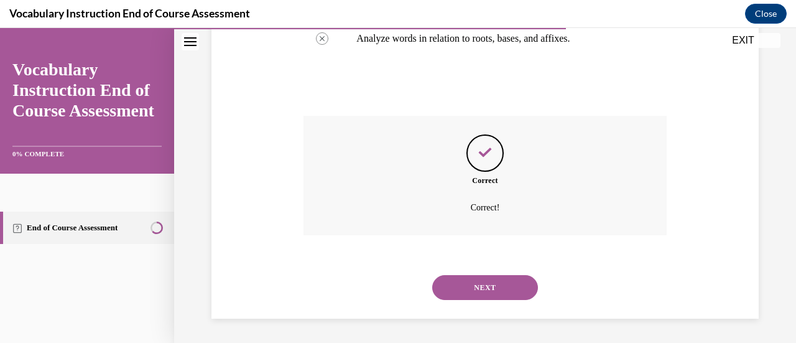
click at [487, 286] on button "NEXT" at bounding box center [485, 287] width 106 height 25
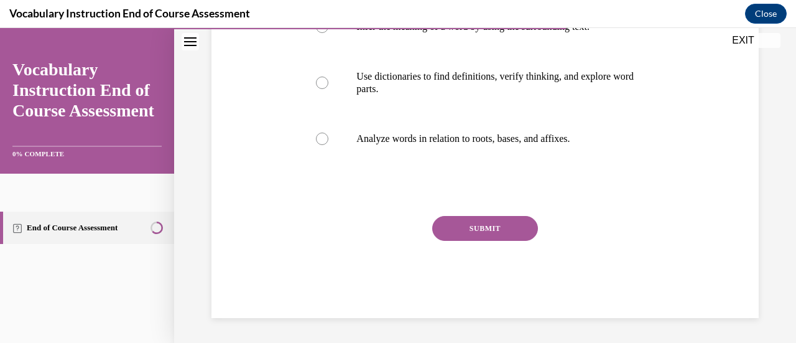
scroll to position [38, 0]
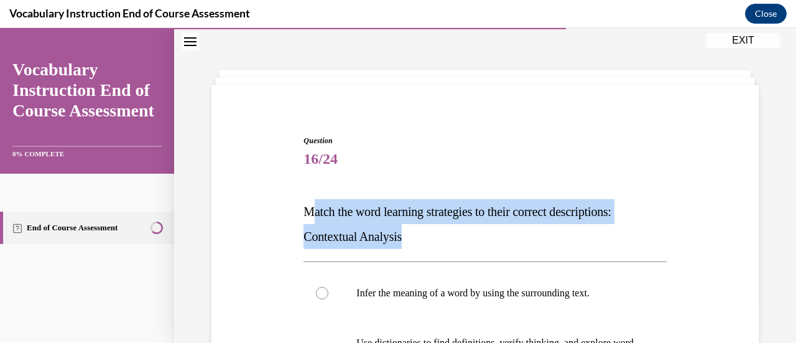
drag, startPoint x: 384, startPoint y: 233, endPoint x: 310, endPoint y: 214, distance: 77.1
click at [310, 214] on p "Match the word learning strategies to their correct descriptions: Contextual An…" at bounding box center [484, 224] width 363 height 50
drag, startPoint x: 331, startPoint y: 214, endPoint x: 427, endPoint y: 244, distance: 100.5
click at [427, 244] on p "Match the word learning strategies to their correct descriptions: Contextual An…" at bounding box center [484, 224] width 363 height 50
click at [411, 235] on p "Match the word learning strategies to their correct descriptions: Contextual An…" at bounding box center [484, 224] width 363 height 50
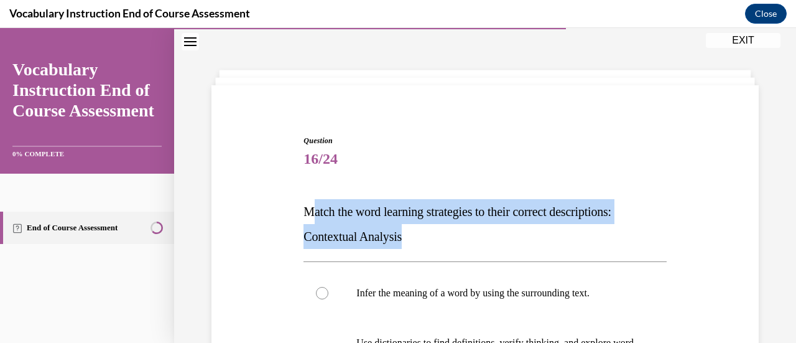
click at [401, 237] on span "Match the word learning strategies to their correct descriptions: Contextual An…" at bounding box center [457, 224] width 308 height 39
drag, startPoint x: 403, startPoint y: 238, endPoint x: 276, endPoint y: 211, distance: 129.8
click at [276, 211] on div "Question 16/24 Match the word learning strategies to their correct descriptions…" at bounding box center [484, 341] width 553 height 486
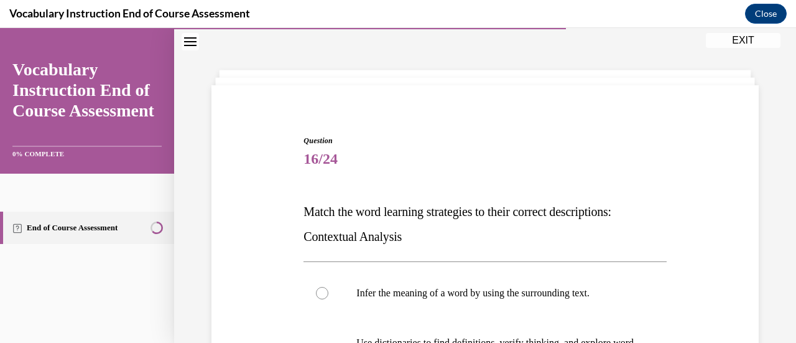
click at [437, 236] on p "Match the word learning strategies to their correct descriptions: Contextual An…" at bounding box center [484, 224] width 363 height 50
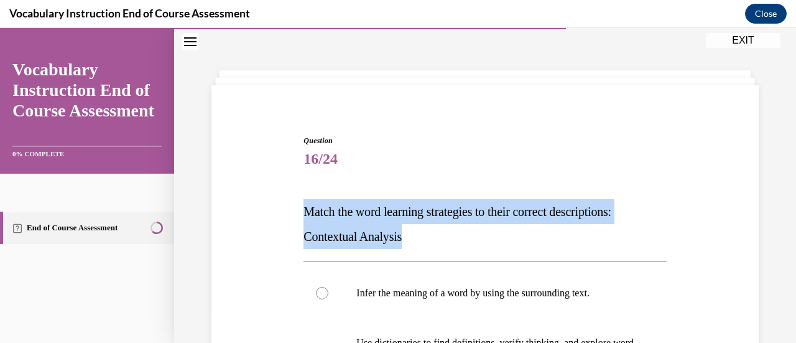
drag, startPoint x: 394, startPoint y: 236, endPoint x: 296, endPoint y: 213, distance: 100.9
click at [296, 213] on div "Question 16/24 Match the word learning strategies to their correct descriptions…" at bounding box center [484, 341] width 553 height 486
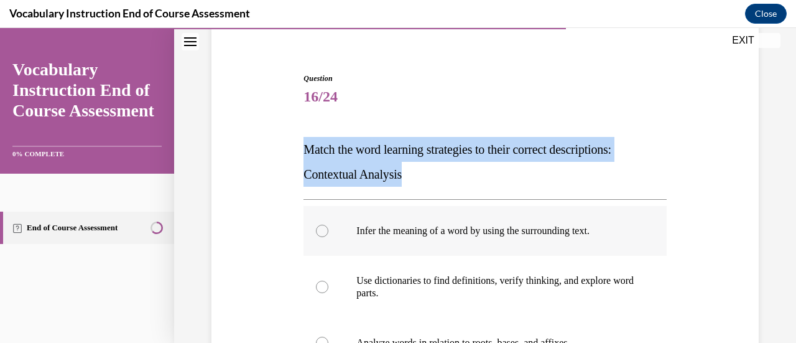
scroll to position [162, 0]
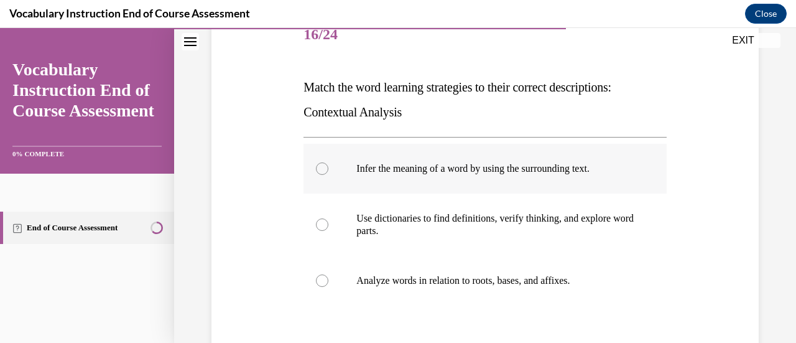
click at [322, 165] on div at bounding box center [322, 168] width 12 height 12
click at [322, 165] on input "Infer the meaning of a word by using the surrounding text." at bounding box center [322, 168] width 12 height 12
radio input "true"
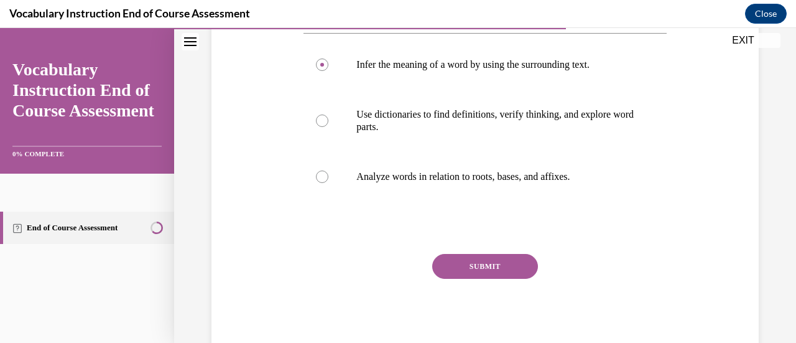
click at [479, 269] on button "SUBMIT" at bounding box center [485, 266] width 106 height 25
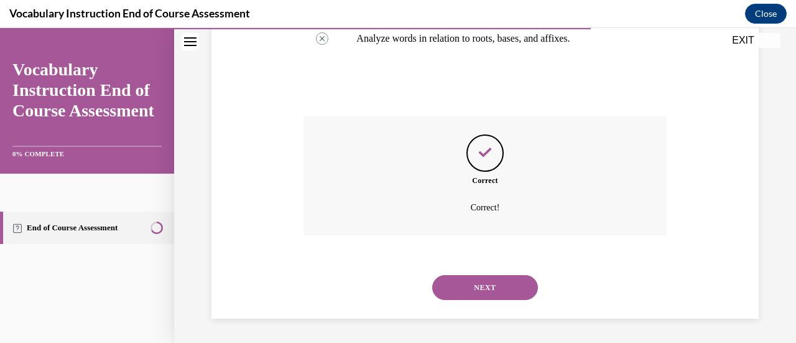
click at [475, 288] on button "NEXT" at bounding box center [485, 287] width 106 height 25
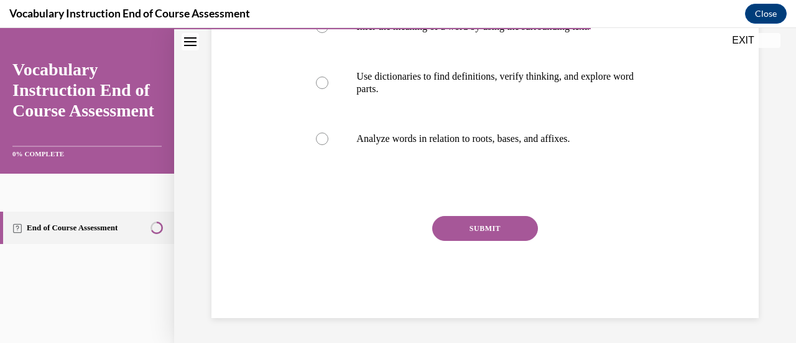
scroll to position [38, 0]
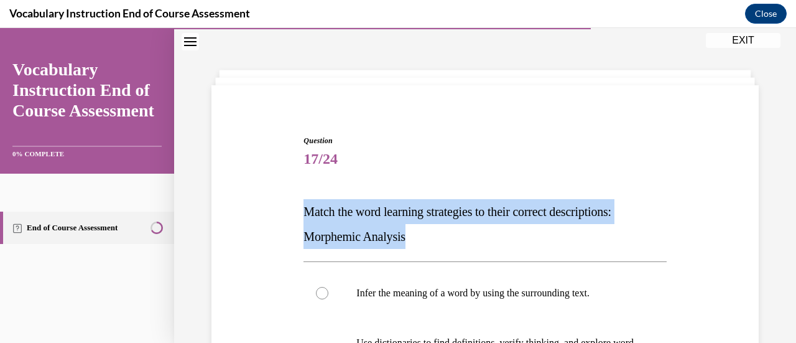
drag, startPoint x: 412, startPoint y: 236, endPoint x: 294, endPoint y: 208, distance: 121.9
click at [294, 208] on div "Question 17/24 Match the word learning strategies to their correct descriptions…" at bounding box center [484, 341] width 553 height 486
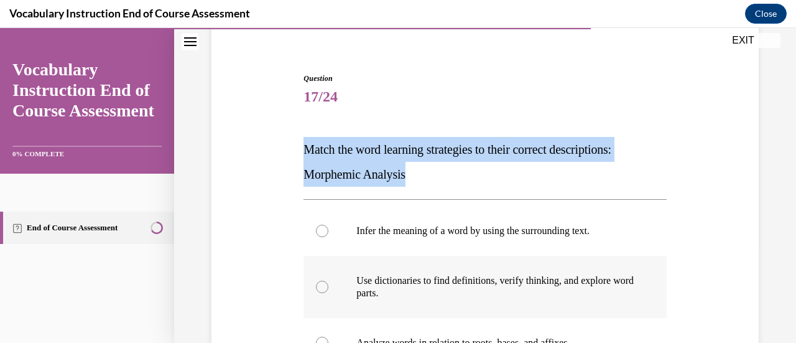
scroll to position [162, 0]
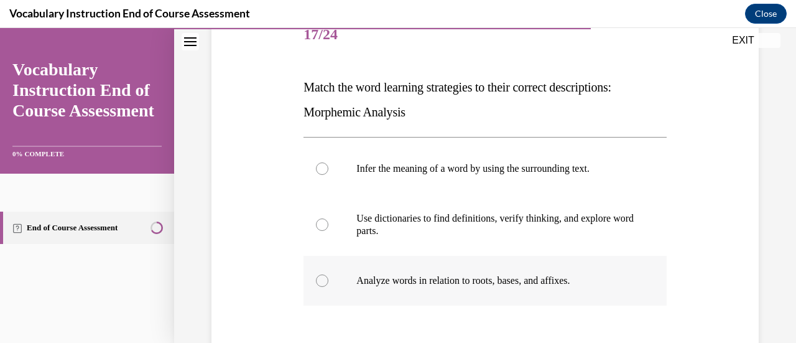
click at [322, 280] on div at bounding box center [322, 280] width 12 height 12
click at [322, 280] on input "Analyze words in relation to roots, bases, and affixes." at bounding box center [322, 280] width 12 height 12
radio input "true"
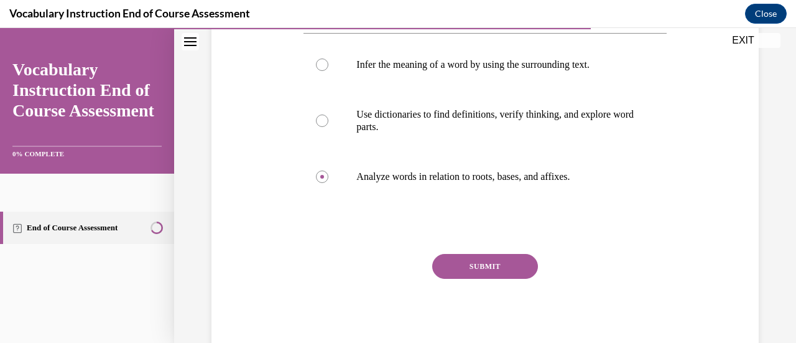
click at [494, 264] on button "SUBMIT" at bounding box center [485, 266] width 106 height 25
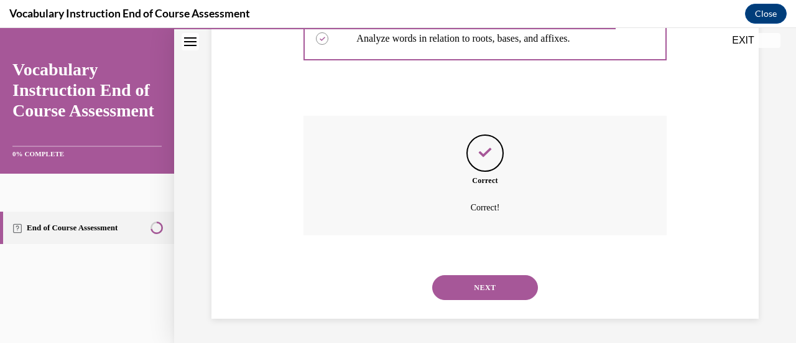
click at [489, 290] on button "NEXT" at bounding box center [485, 287] width 106 height 25
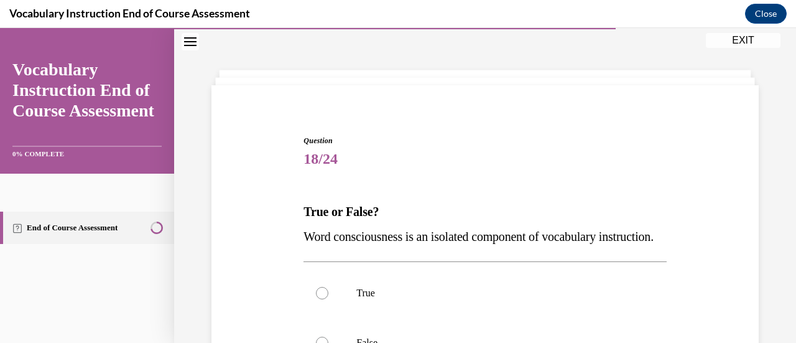
drag, startPoint x: 371, startPoint y: 262, endPoint x: 298, endPoint y: 233, distance: 78.4
click at [298, 233] on div "Question 18/24 True or False? Word consciousness is an isolated component of vo…" at bounding box center [484, 310] width 553 height 424
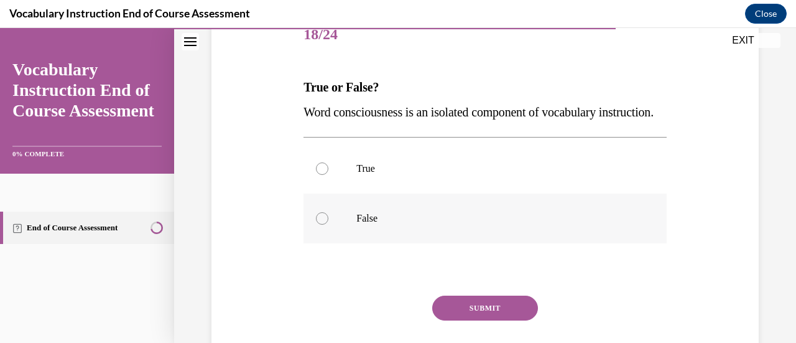
click at [316, 225] on div at bounding box center [322, 218] width 12 height 12
click at [316, 225] on input "False" at bounding box center [322, 218] width 12 height 12
radio input "true"
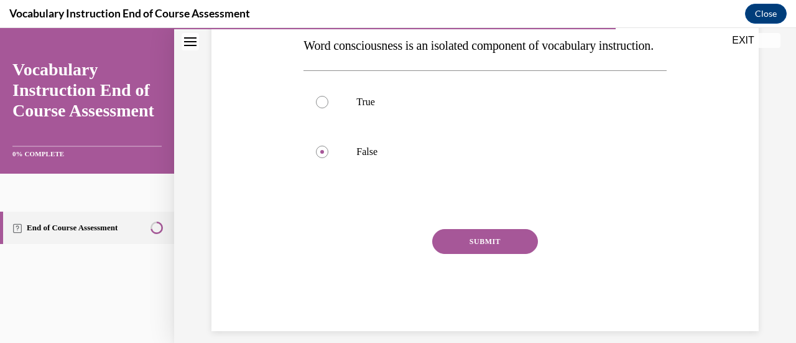
click at [475, 254] on button "SUBMIT" at bounding box center [485, 241] width 106 height 25
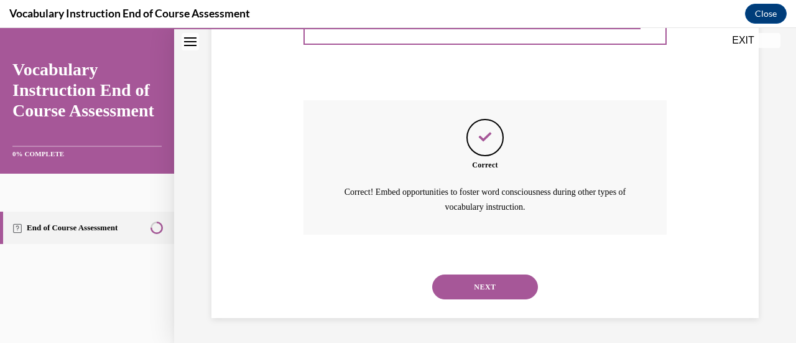
click at [483, 283] on button "NEXT" at bounding box center [485, 286] width 106 height 25
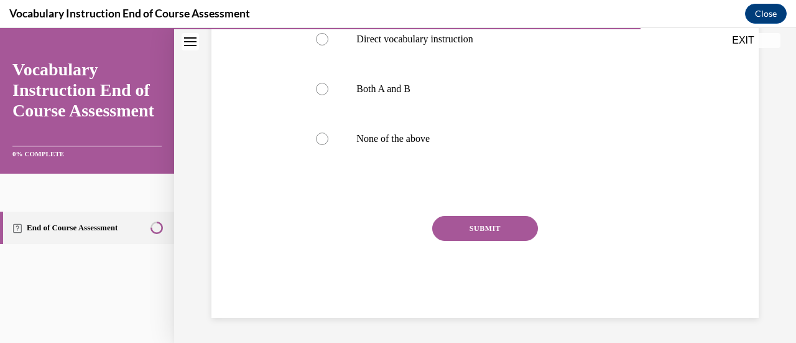
scroll to position [38, 0]
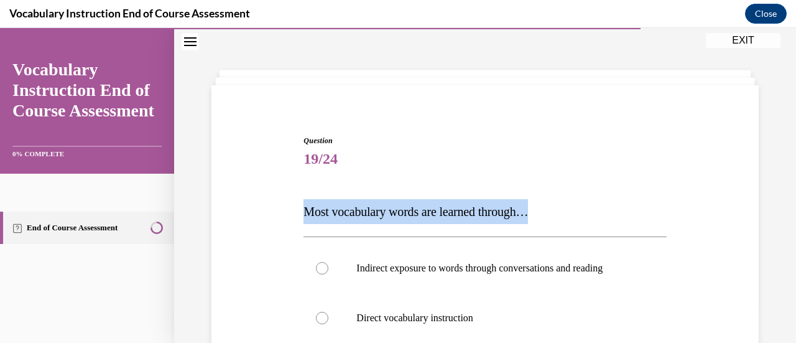
drag, startPoint x: 553, startPoint y: 206, endPoint x: 244, endPoint y: 218, distance: 310.0
click at [244, 218] on div "Question 19/24 Most vocabulary words are learned through… Indirect exposure to …" at bounding box center [484, 347] width 553 height 499
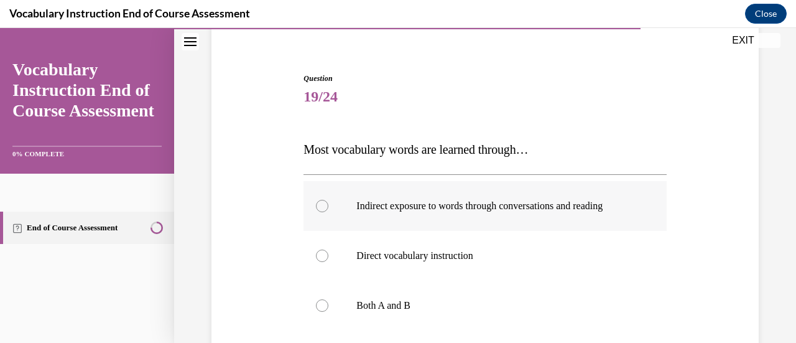
click at [318, 203] on div at bounding box center [322, 206] width 12 height 12
click at [318, 203] on input "Indirect exposure to words through conversations and reading" at bounding box center [322, 206] width 12 height 12
radio input "true"
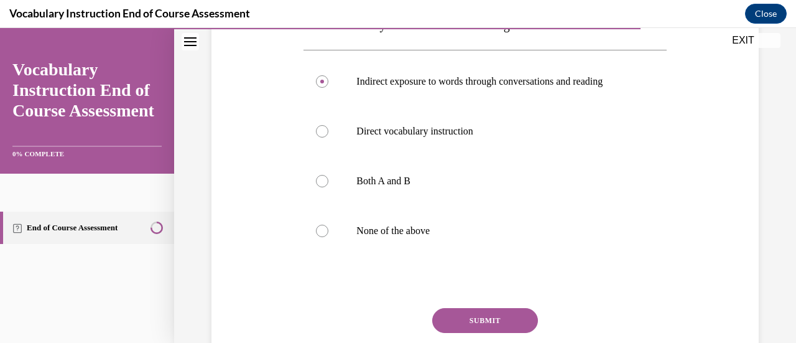
click at [462, 319] on button "SUBMIT" at bounding box center [485, 320] width 106 height 25
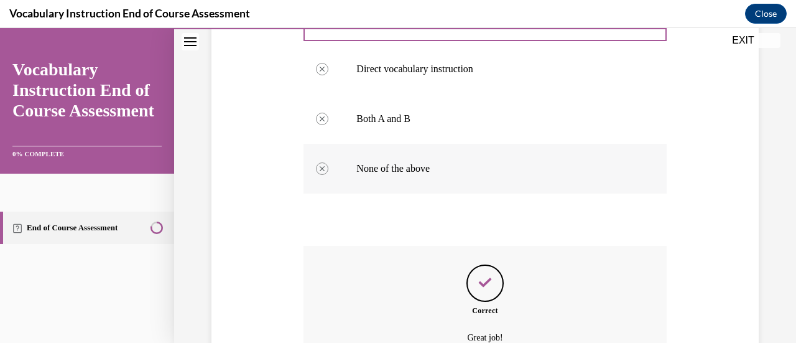
scroll to position [411, 0]
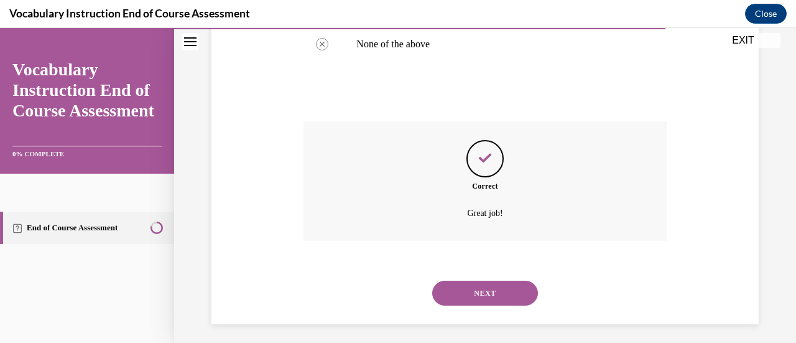
click at [479, 296] on button "NEXT" at bounding box center [485, 292] width 106 height 25
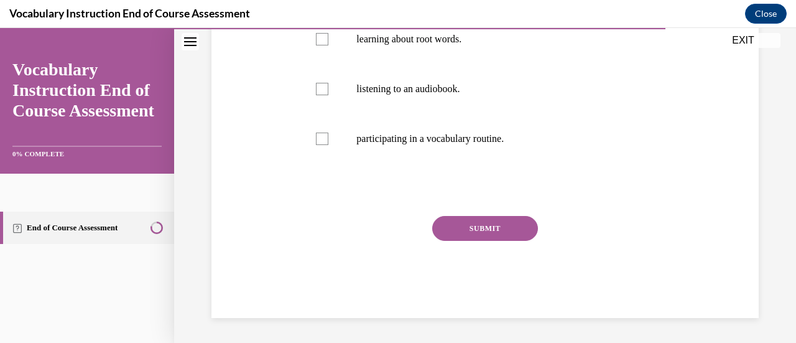
scroll to position [38, 0]
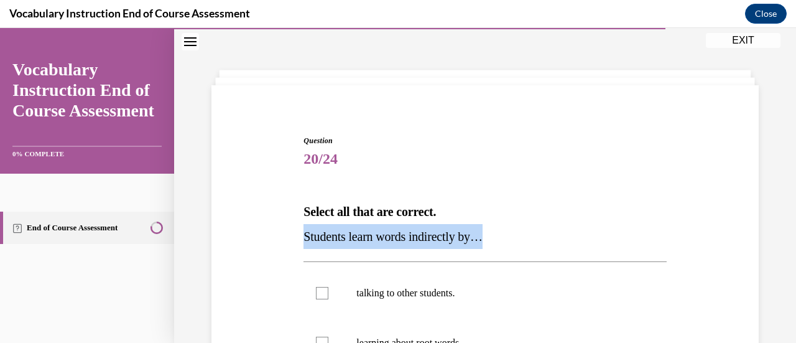
drag, startPoint x: 535, startPoint y: 234, endPoint x: 243, endPoint y: 241, distance: 291.8
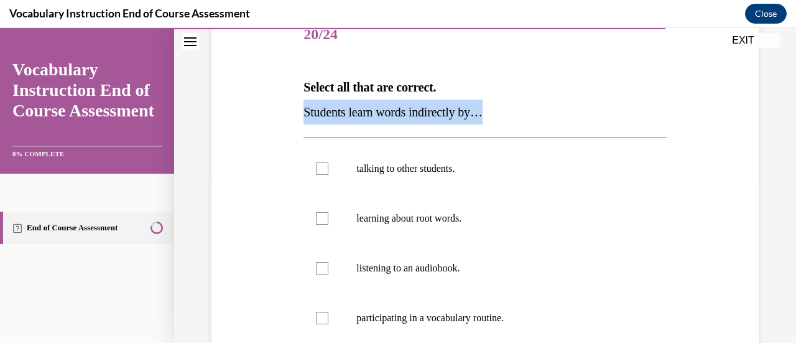
scroll to position [225, 0]
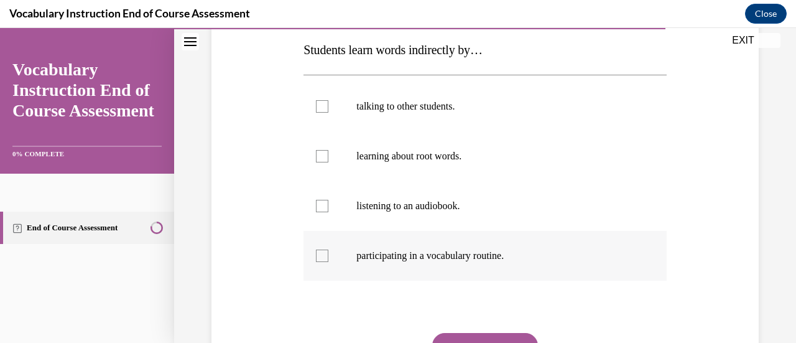
click at [319, 251] on div at bounding box center [322, 255] width 12 height 12
click at [319, 251] on input "participating in a vocabulary routine." at bounding box center [322, 255] width 12 height 12
checkbox input "true"
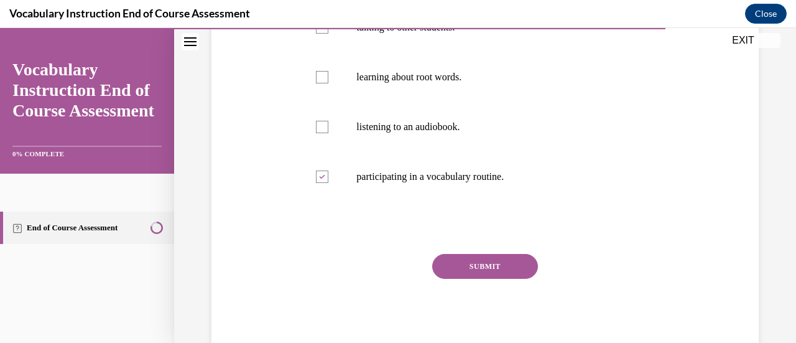
click at [500, 267] on button "SUBMIT" at bounding box center [485, 266] width 106 height 25
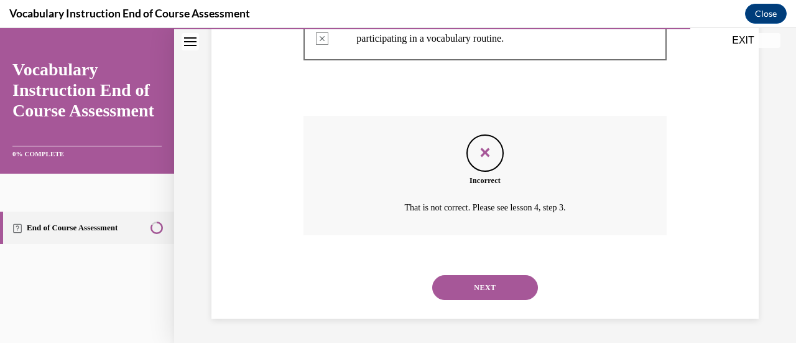
click at [491, 289] on button "NEXT" at bounding box center [485, 287] width 106 height 25
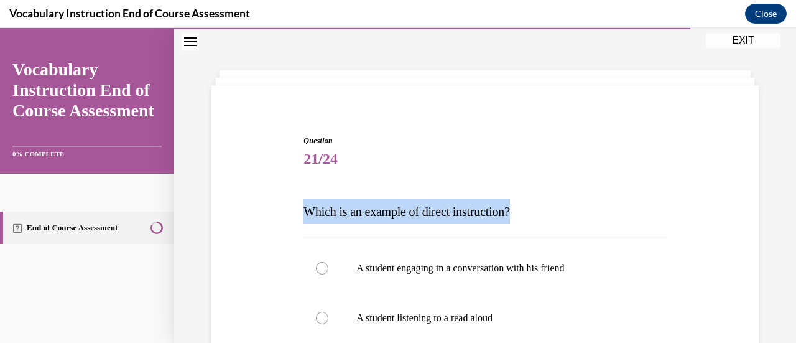
drag, startPoint x: 530, startPoint y: 210, endPoint x: 304, endPoint y: 211, distance: 225.8
click at [304, 211] on p "Which is an example of direct instruction?" at bounding box center [484, 211] width 363 height 25
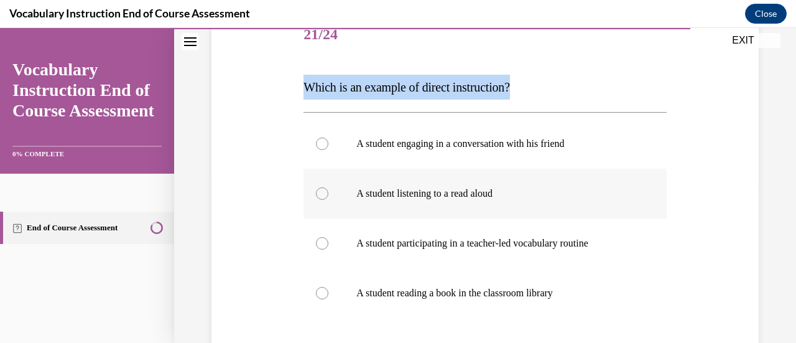
scroll to position [225, 0]
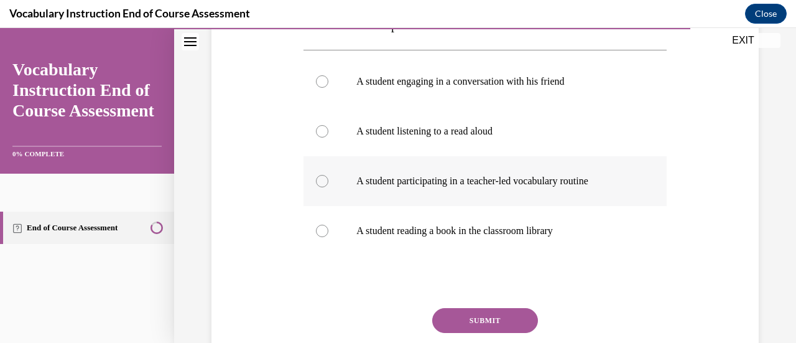
click at [320, 183] on div at bounding box center [322, 181] width 12 height 12
click at [320, 183] on input "A student participating in a teacher-led vocabulary routine" at bounding box center [322, 181] width 12 height 12
radio input "true"
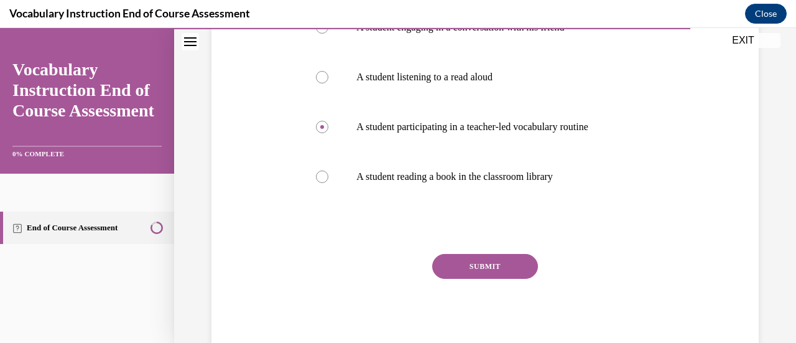
click at [494, 262] on button "SUBMIT" at bounding box center [485, 266] width 106 height 25
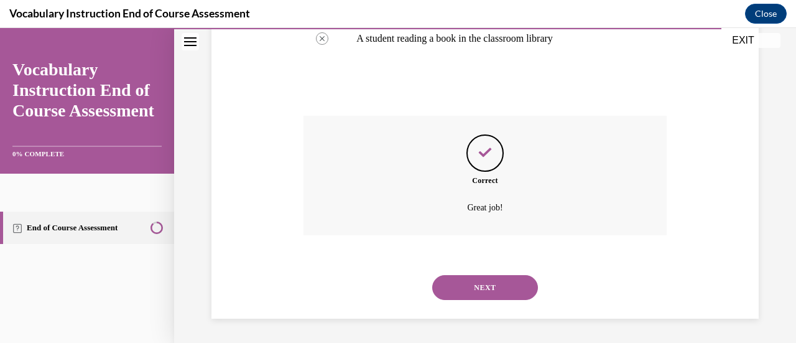
click at [481, 290] on button "NEXT" at bounding box center [485, 287] width 106 height 25
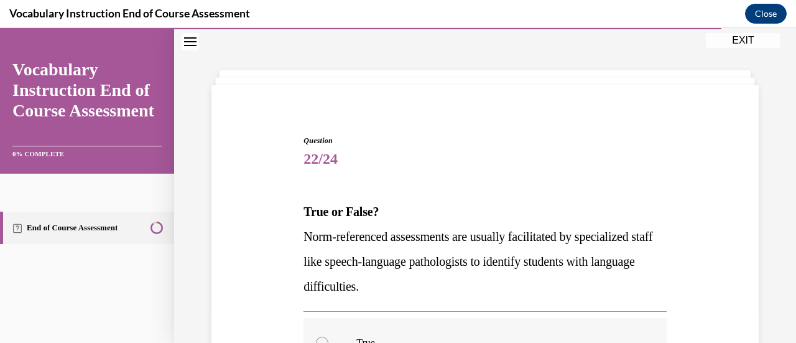
scroll to position [100, 0]
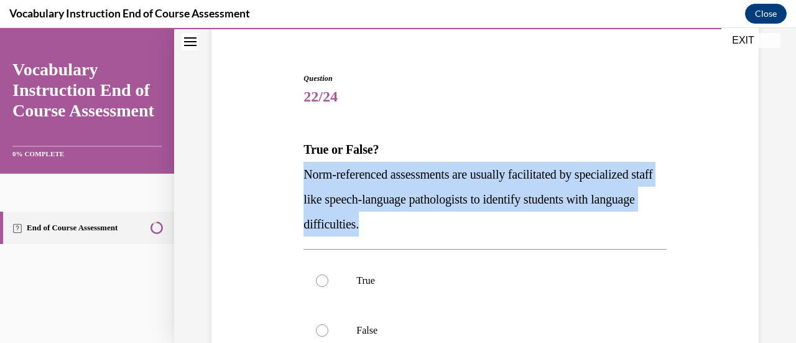
drag, startPoint x: 410, startPoint y: 221, endPoint x: 287, endPoint y: 171, distance: 133.4
click at [287, 171] on div "Question 22/24 True or False? Norm-referenced assessments are usually facilitat…" at bounding box center [484, 272] width 553 height 474
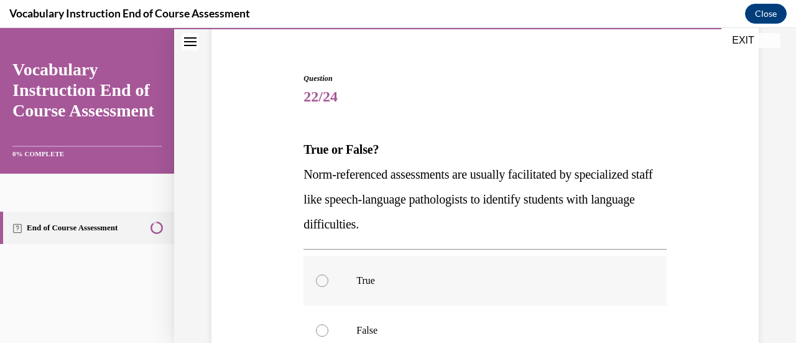
click at [326, 283] on label "True" at bounding box center [484, 281] width 363 height 50
click at [326, 283] on input "True" at bounding box center [322, 280] width 12 height 12
radio input "true"
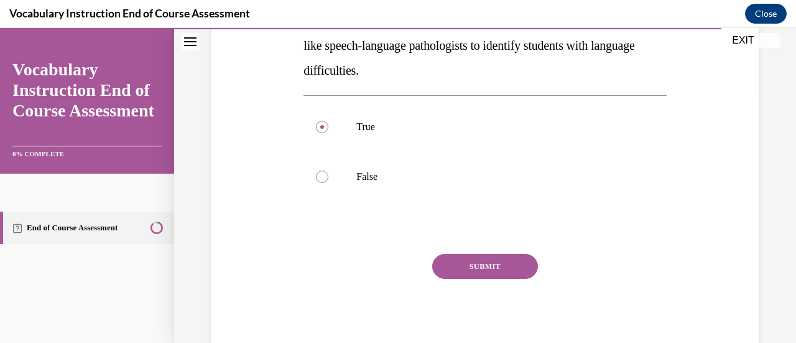
click at [481, 266] on button "SUBMIT" at bounding box center [485, 266] width 106 height 25
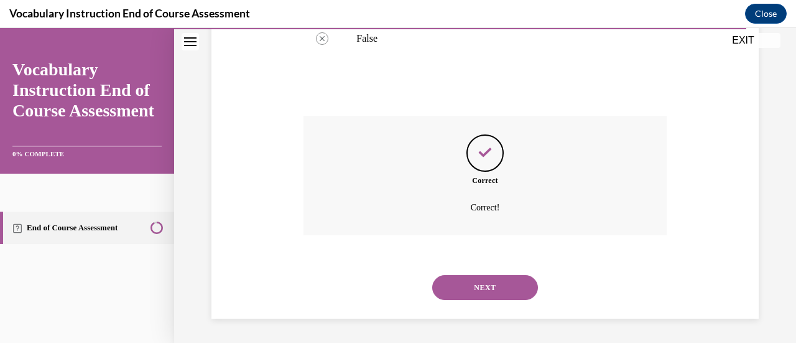
click at [479, 284] on button "NEXT" at bounding box center [485, 287] width 106 height 25
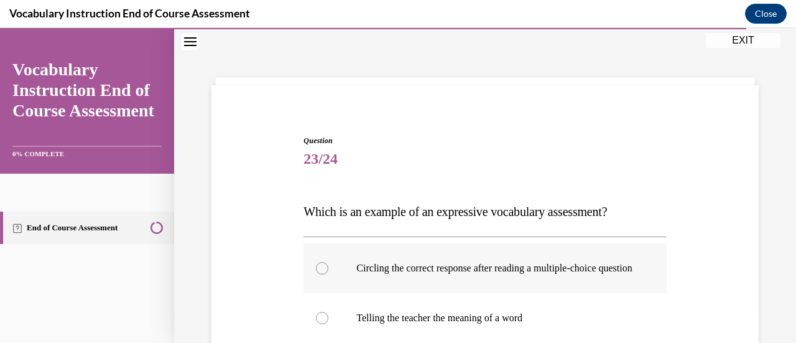
scroll to position [100, 0]
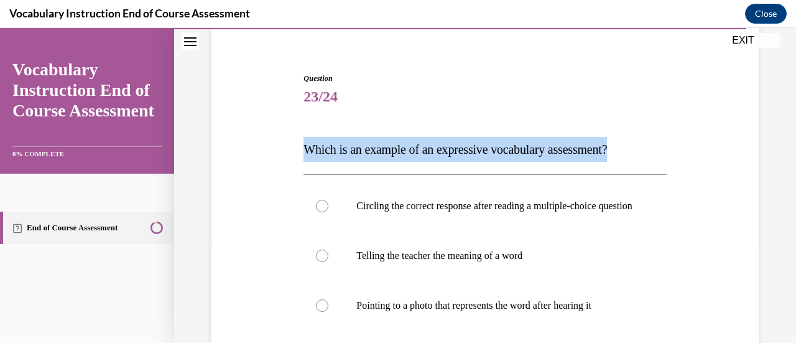
drag, startPoint x: 638, startPoint y: 147, endPoint x: 277, endPoint y: 152, distance: 360.7
click at [275, 152] on div "Question 23/24 Which is an example of an expressive vocabulary assessment? Circ…" at bounding box center [484, 284] width 553 height 499
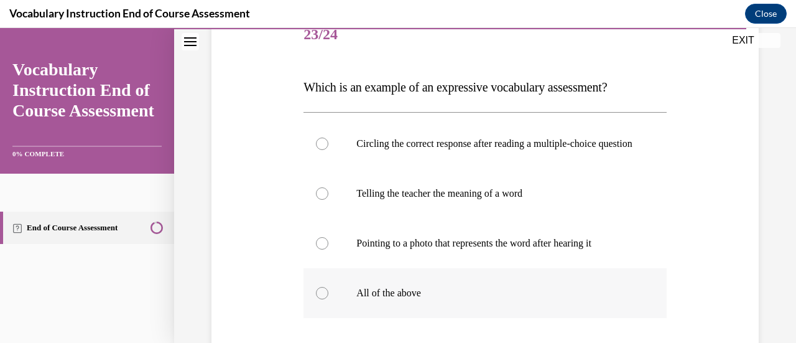
click at [322, 299] on div at bounding box center [322, 293] width 12 height 12
click at [322, 299] on input "All of the above" at bounding box center [322, 293] width 12 height 12
radio input "true"
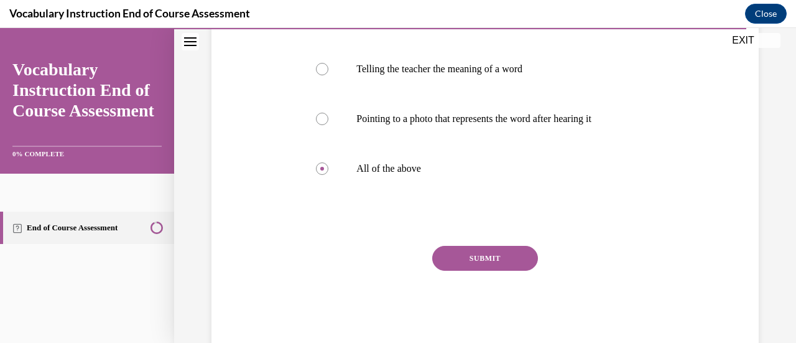
click at [501, 267] on button "SUBMIT" at bounding box center [485, 258] width 106 height 25
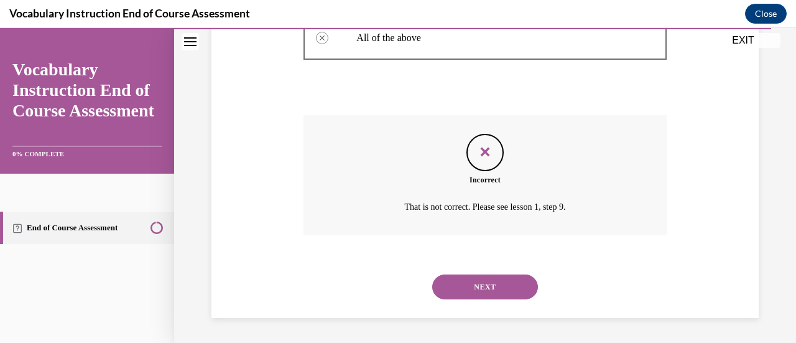
click at [489, 282] on button "NEXT" at bounding box center [485, 286] width 106 height 25
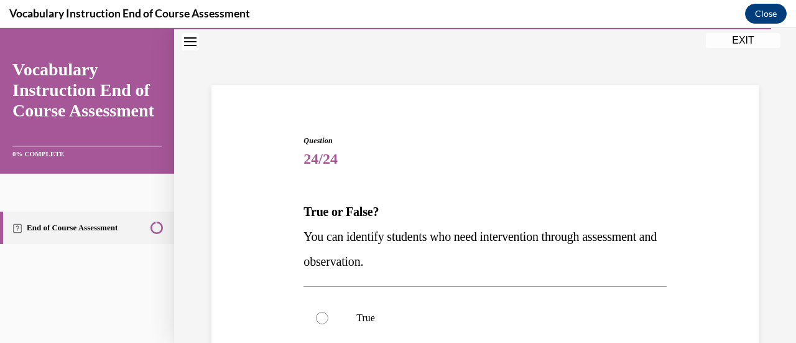
scroll to position [100, 0]
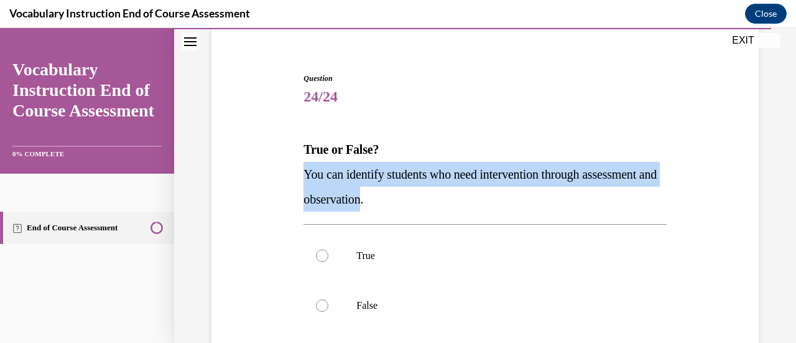
drag, startPoint x: 453, startPoint y: 196, endPoint x: 286, endPoint y: 180, distance: 167.4
click at [286, 180] on div "Question 24/24 True or False? You can identify students who need intervention t…" at bounding box center [484, 259] width 553 height 449
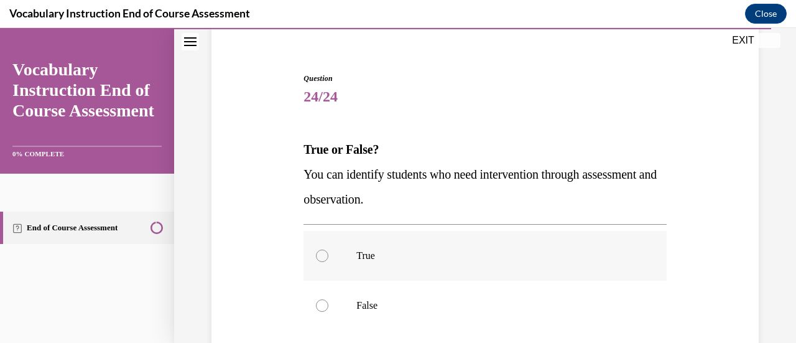
click at [322, 254] on div at bounding box center [322, 255] width 12 height 12
click at [322, 254] on input "True" at bounding box center [322, 255] width 12 height 12
radio input "true"
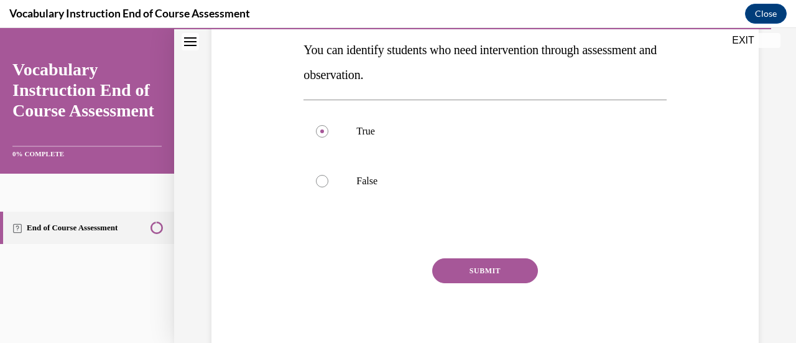
click at [503, 264] on button "SUBMIT" at bounding box center [485, 270] width 106 height 25
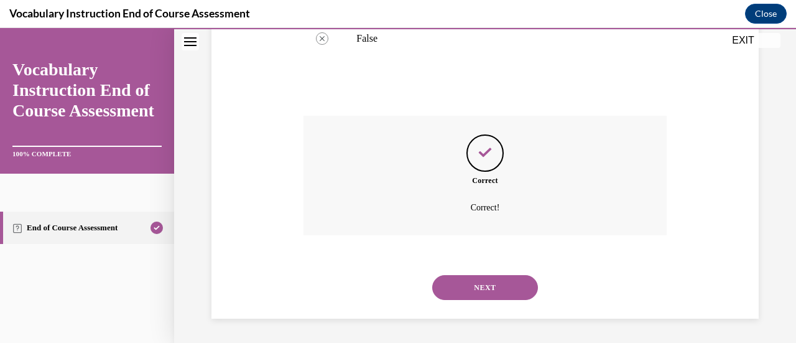
click at [477, 286] on button "NEXT" at bounding box center [485, 287] width 106 height 25
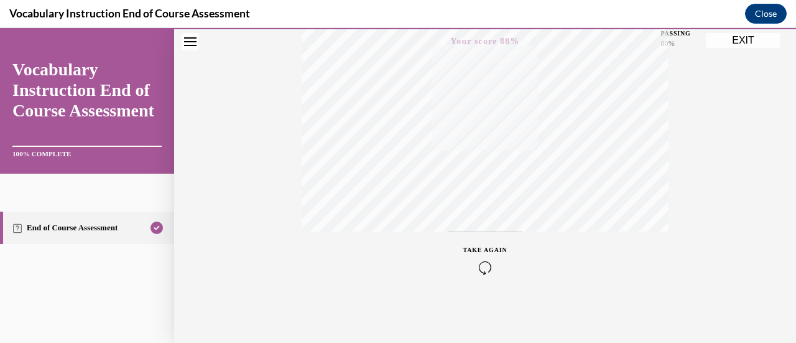
scroll to position [136, 0]
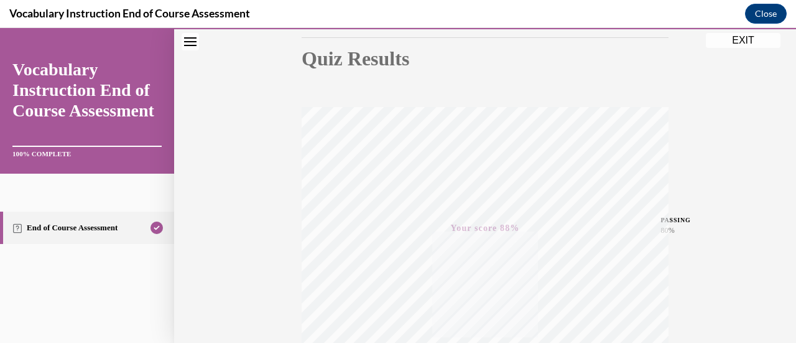
drag, startPoint x: 749, startPoint y: 37, endPoint x: 662, endPoint y: 121, distance: 120.9
click at [749, 37] on button "EXIT" at bounding box center [743, 40] width 75 height 15
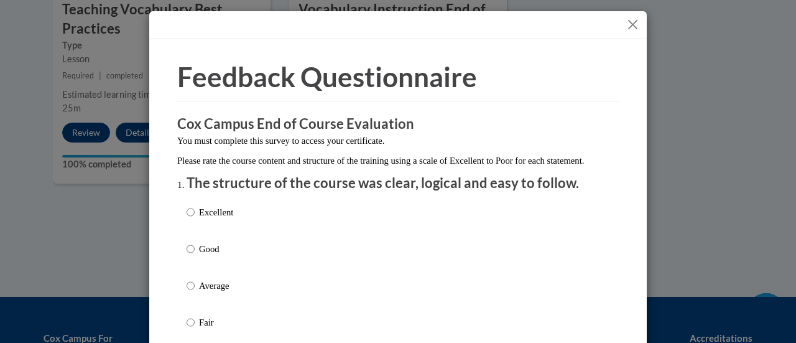
drag, startPoint x: 181, startPoint y: 225, endPoint x: 201, endPoint y: 233, distance: 21.7
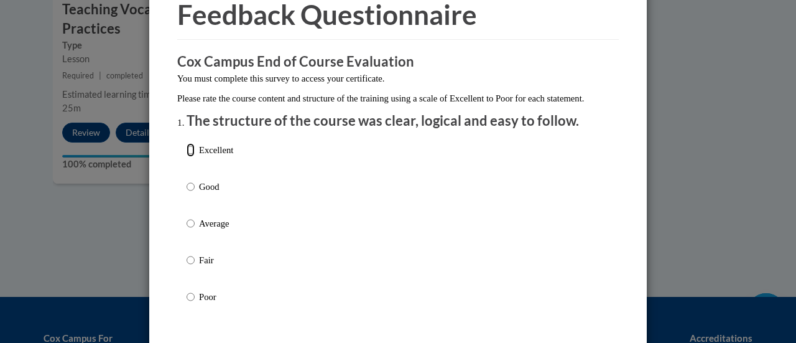
click at [187, 157] on input "Excellent" at bounding box center [191, 150] width 8 height 14
radio input "true"
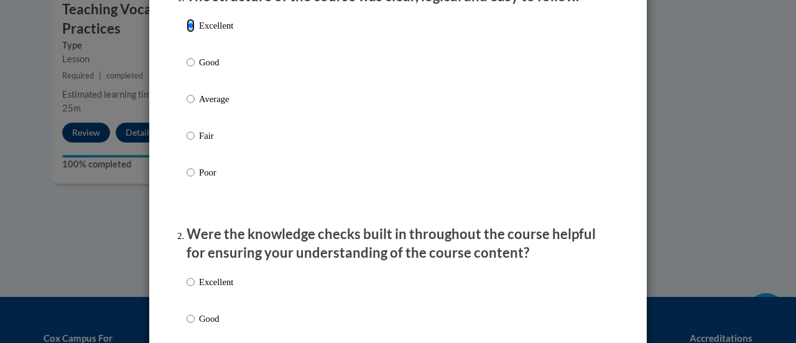
scroll to position [249, 0]
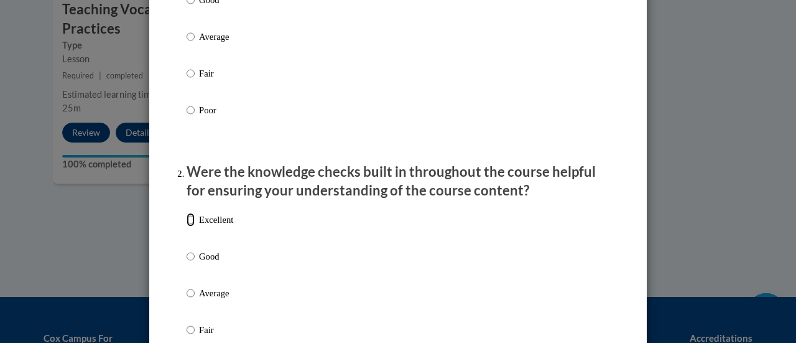
click at [187, 226] on input "Excellent" at bounding box center [191, 220] width 8 height 14
radio input "true"
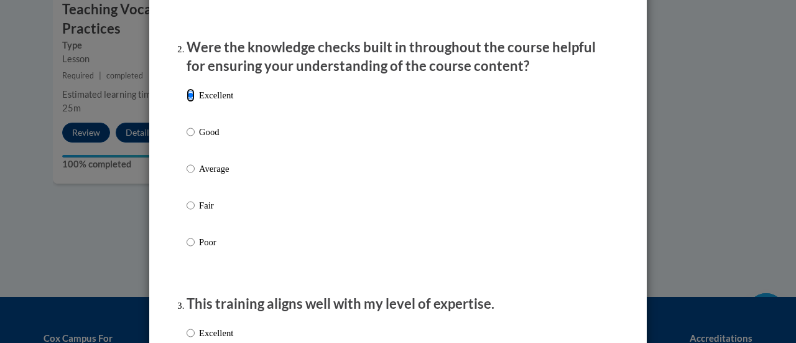
scroll to position [498, 0]
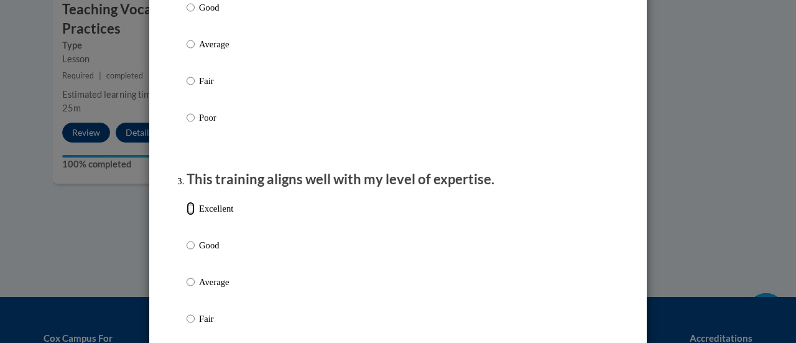
click at [187, 215] on input "Excellent" at bounding box center [191, 208] width 8 height 14
radio input "true"
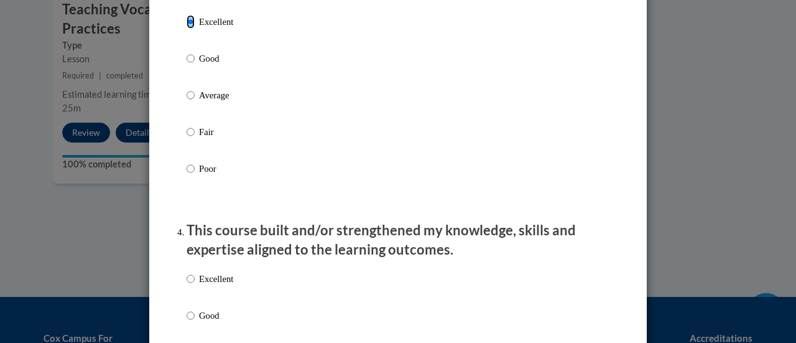
scroll to position [808, 0]
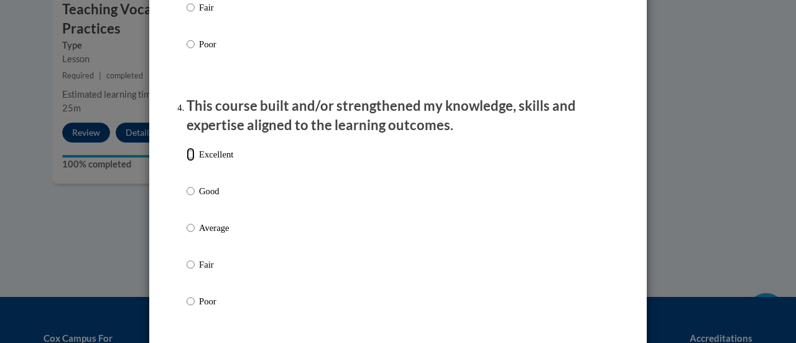
click at [187, 161] on input "Excellent" at bounding box center [191, 154] width 8 height 14
radio input "true"
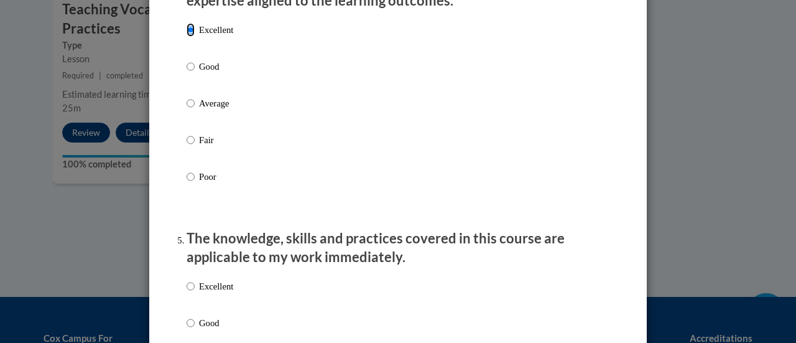
scroll to position [1057, 0]
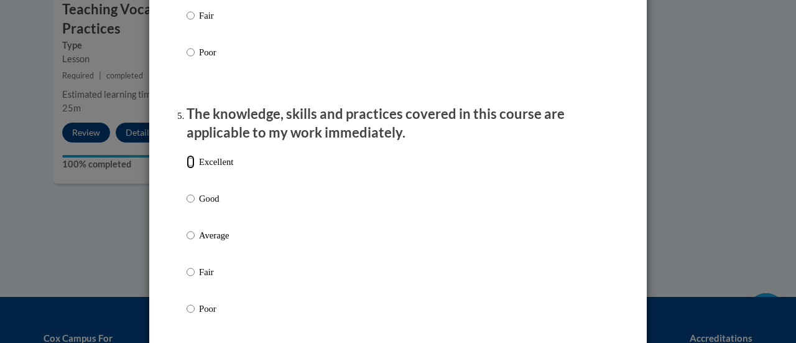
click at [187, 169] on input "Excellent" at bounding box center [191, 162] width 8 height 14
radio input "true"
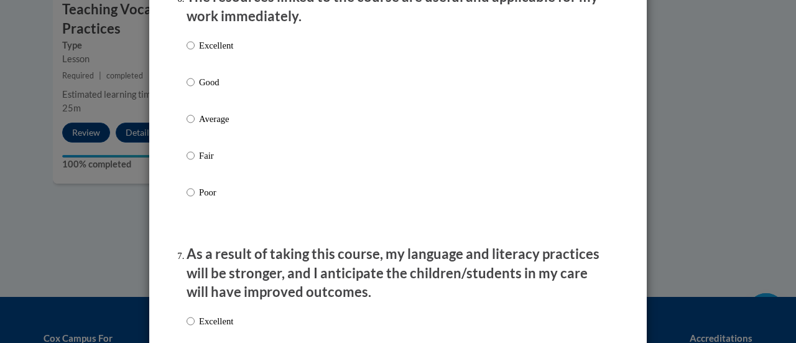
scroll to position [1555, 0]
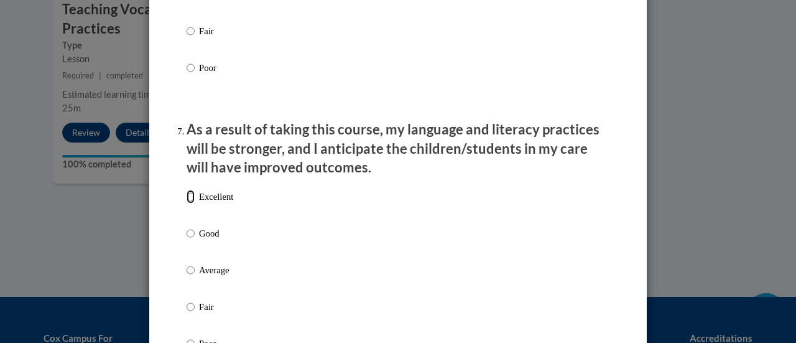
click at [187, 203] on input "Excellent" at bounding box center [191, 197] width 8 height 14
radio input "true"
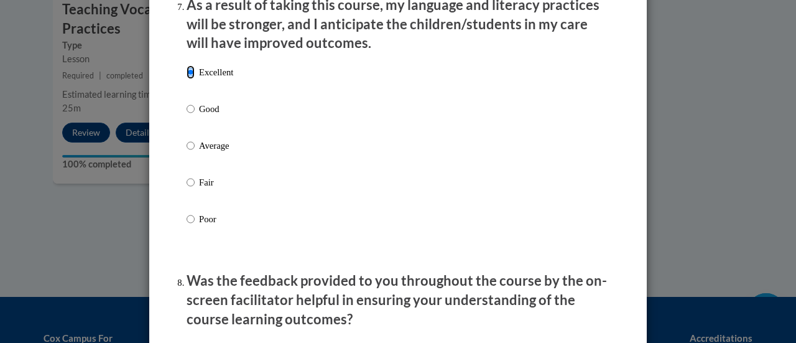
scroll to position [1804, 0]
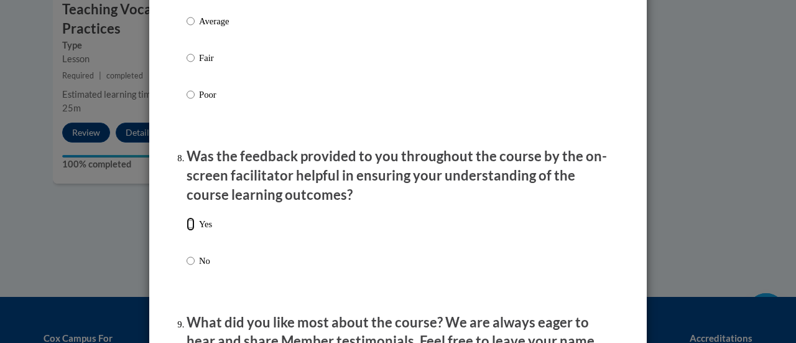
click at [189, 231] on input "Yes" at bounding box center [191, 224] width 8 height 14
radio input "true"
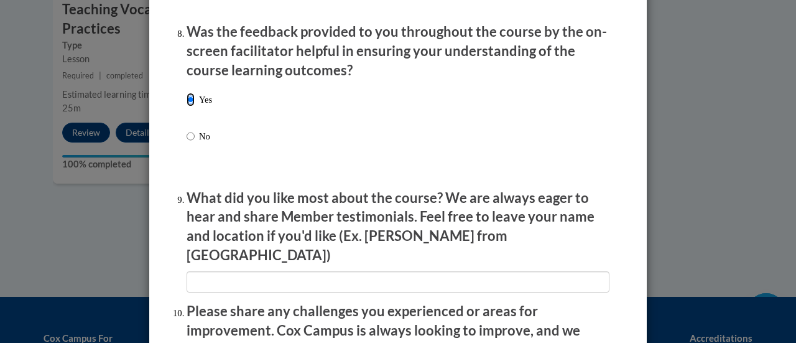
scroll to position [2052, 0]
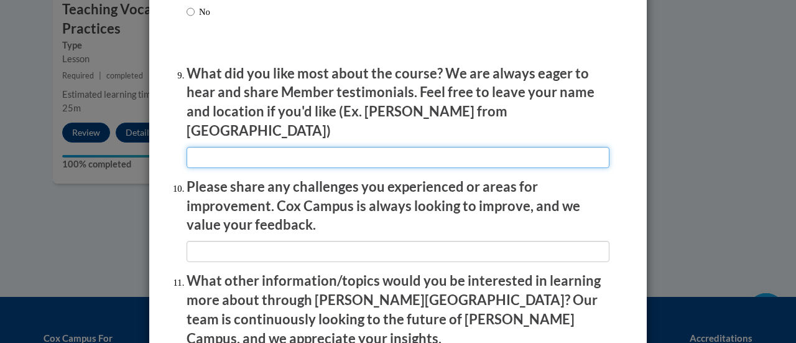
click at [235, 151] on input "textbox" at bounding box center [398, 157] width 423 height 21
type input "Good program"
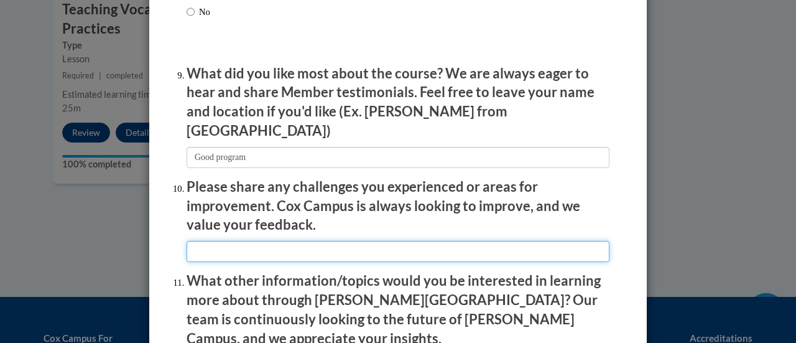
click at [238, 241] on input "textbox" at bounding box center [398, 251] width 423 height 21
type input "No challennges"
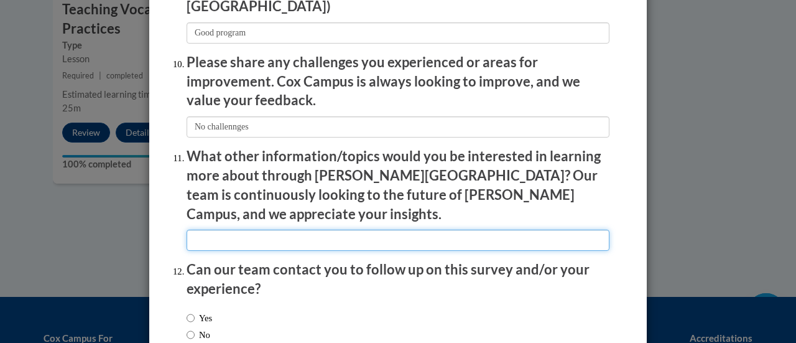
click at [255, 229] on input "textbox" at bounding box center [398, 239] width 423 height 21
type input "None"
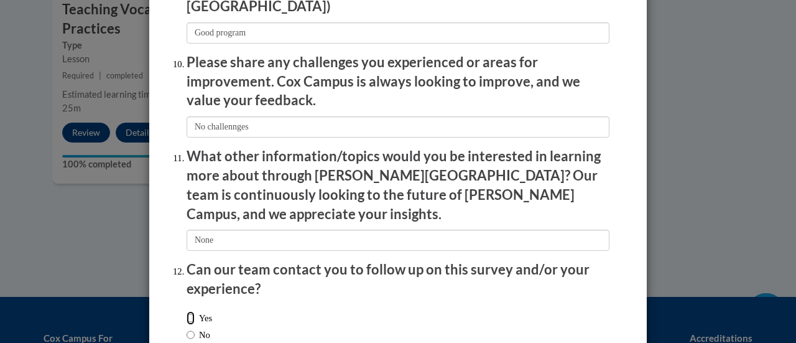
click at [188, 311] on input "Yes" at bounding box center [191, 318] width 8 height 14
radio input "true"
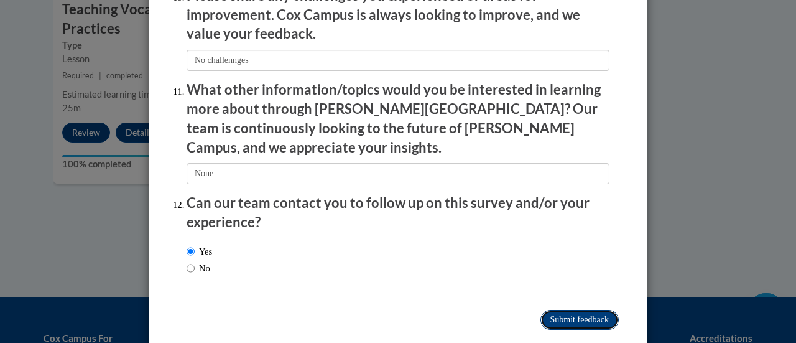
click at [563, 310] on input "Submit feedback" at bounding box center [579, 320] width 78 height 20
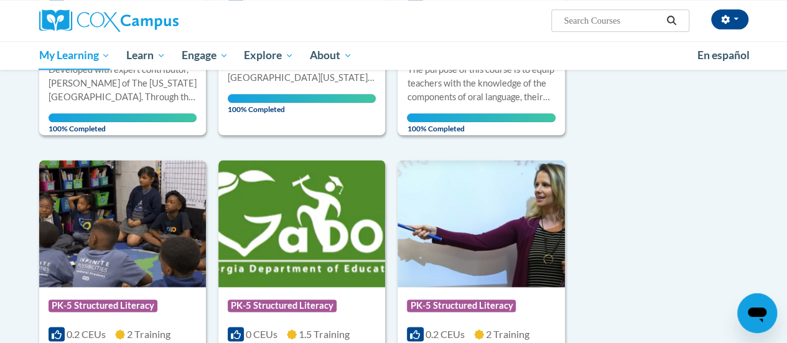
scroll to position [684, 0]
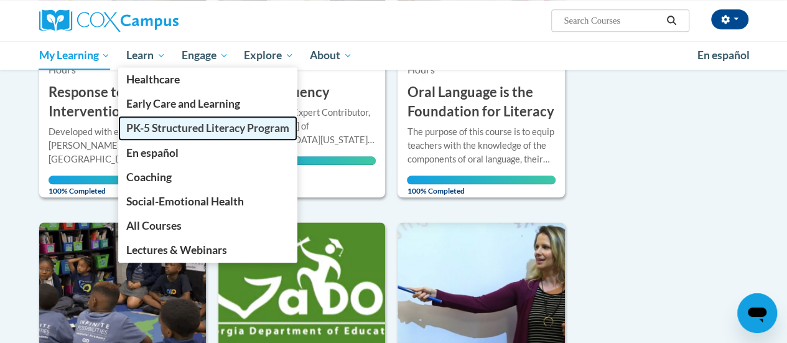
click at [169, 123] on span "PK-5 Structured Literacy Program" at bounding box center [207, 127] width 163 height 13
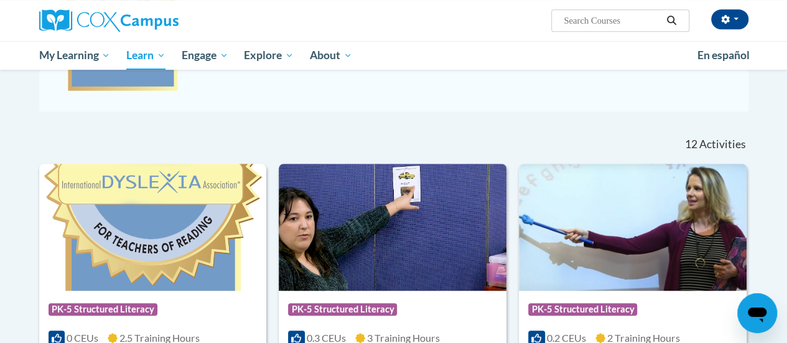
scroll to position [187, 0]
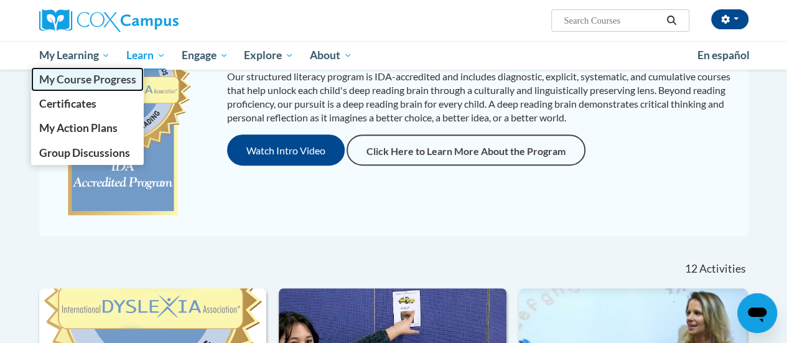
click at [88, 80] on span "My Course Progress" at bounding box center [87, 79] width 97 height 13
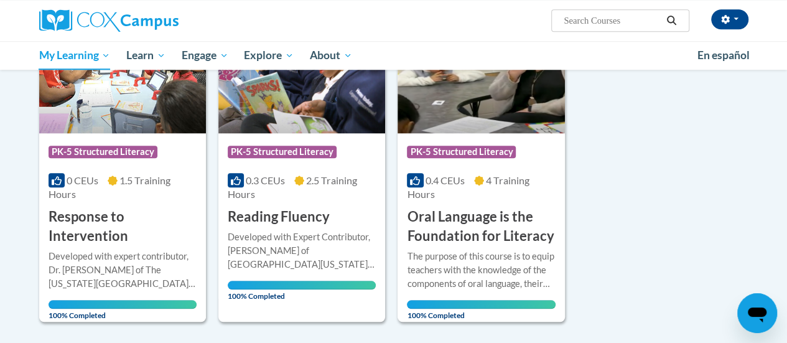
scroll to position [435, 0]
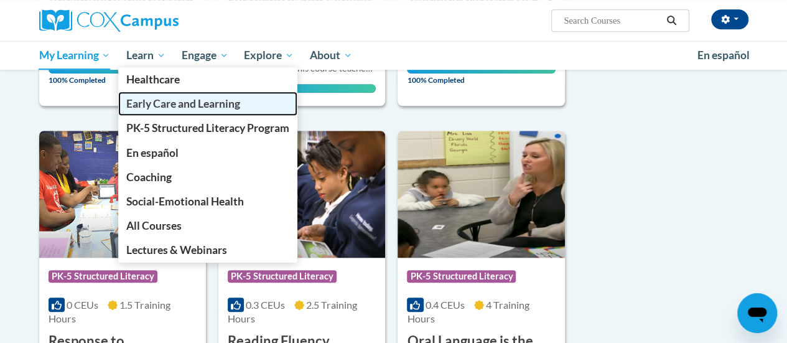
click at [156, 105] on span "Early Care and Learning" at bounding box center [183, 103] width 114 height 13
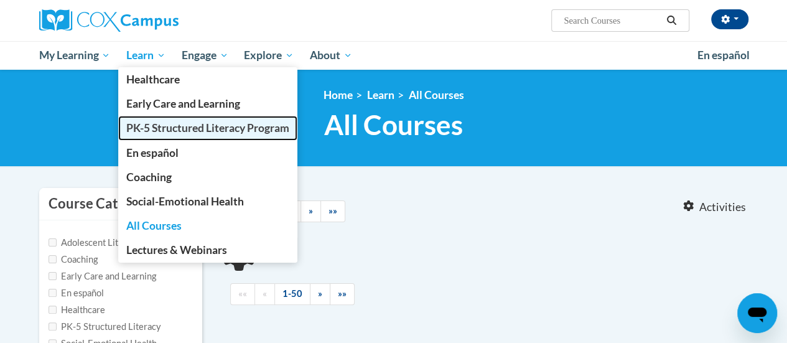
click at [160, 131] on span "PK-5 Structured Literacy Program" at bounding box center [207, 127] width 163 height 13
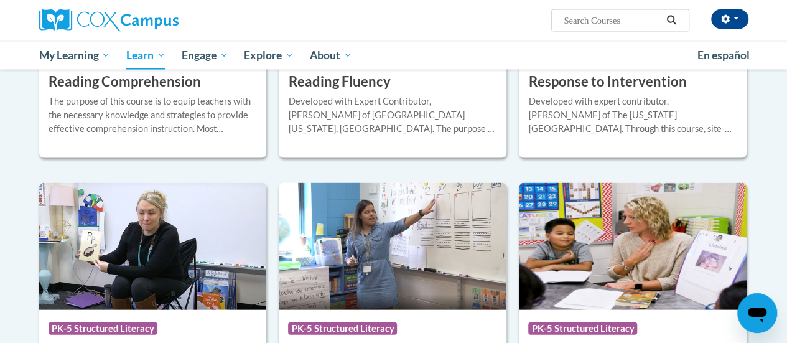
scroll to position [1119, 0]
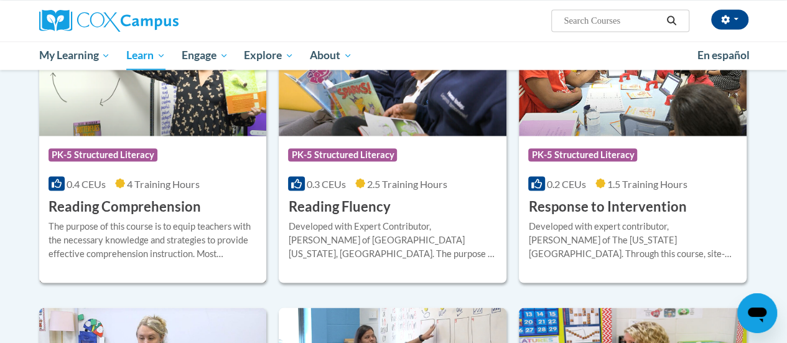
click at [140, 218] on div at bounding box center [153, 218] width 209 height 1
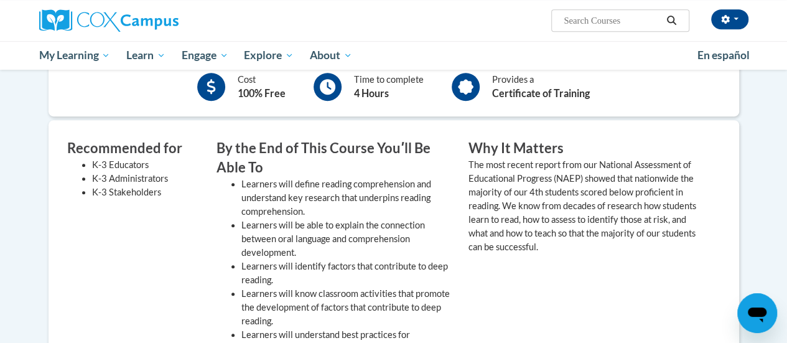
scroll to position [187, 0]
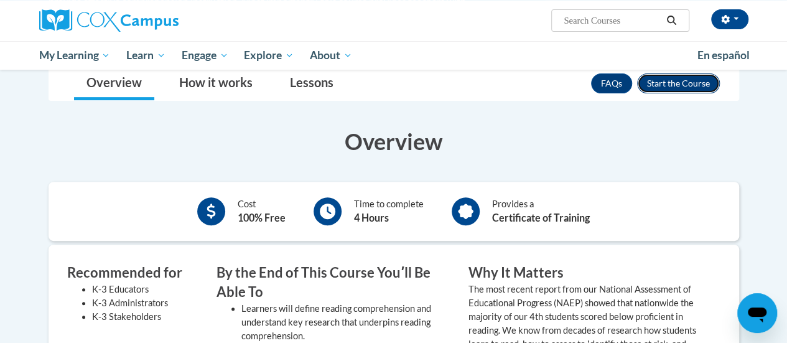
click at [690, 84] on button "Enroll" at bounding box center [678, 83] width 83 height 20
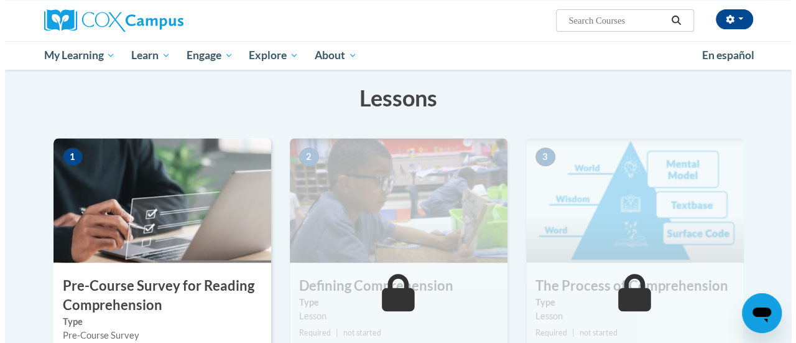
scroll to position [249, 0]
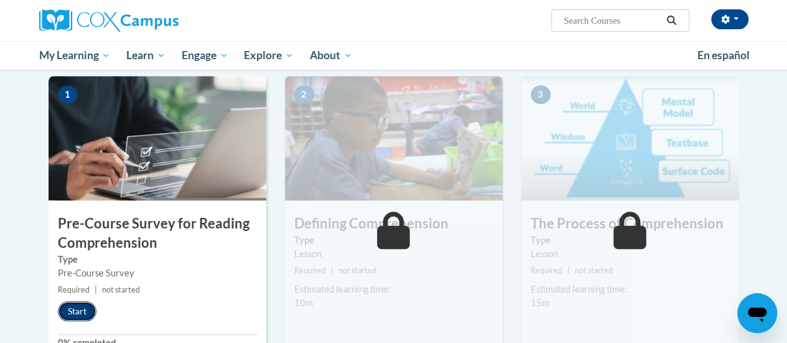
click at [83, 313] on button "Start" at bounding box center [77, 311] width 39 height 20
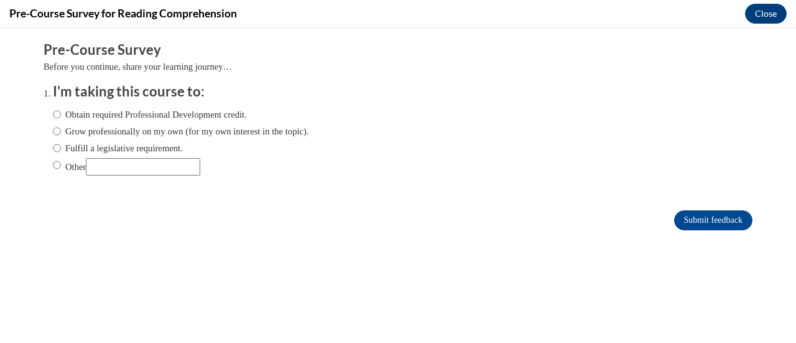
scroll to position [0, 0]
click at [44, 111] on ol "I'm taking this course to: Obtain required Professional Development credit. Gro…" at bounding box center [408, 138] width 728 height 113
click at [53, 115] on input "Obtain required Professional Development credit." at bounding box center [57, 115] width 8 height 14
radio input "true"
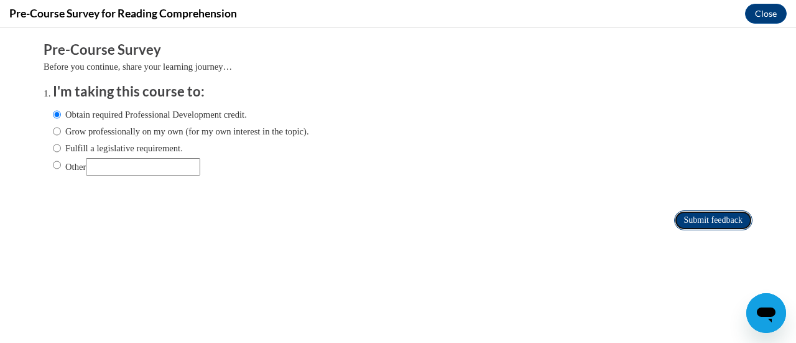
click at [711, 221] on input "Submit feedback" at bounding box center [713, 220] width 78 height 20
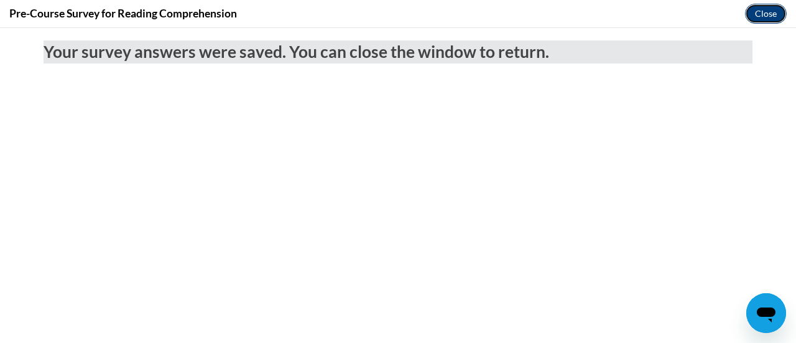
click at [766, 16] on button "Close" at bounding box center [766, 14] width 42 height 20
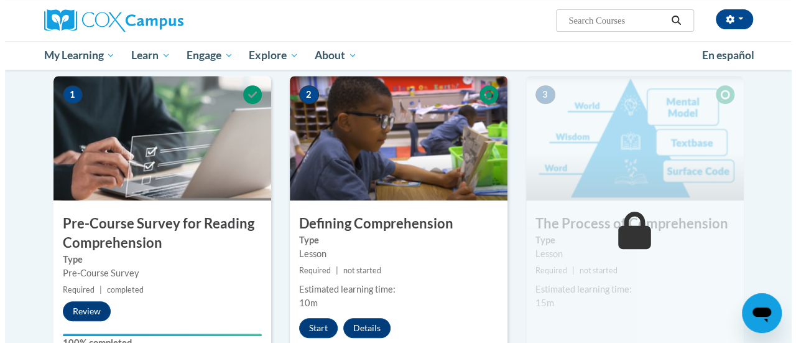
scroll to position [311, 0]
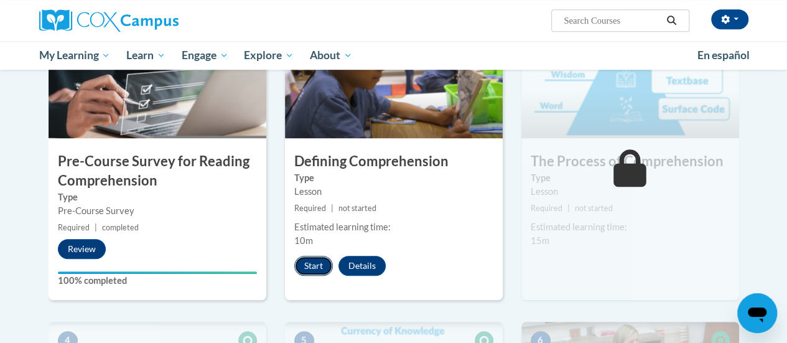
click at [313, 267] on button "Start" at bounding box center [313, 266] width 39 height 20
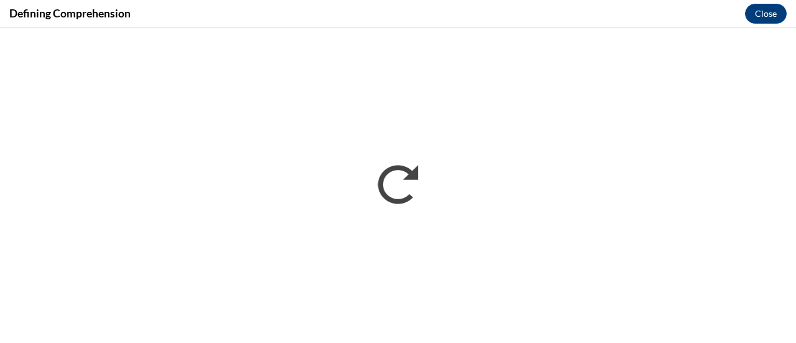
scroll to position [0, 0]
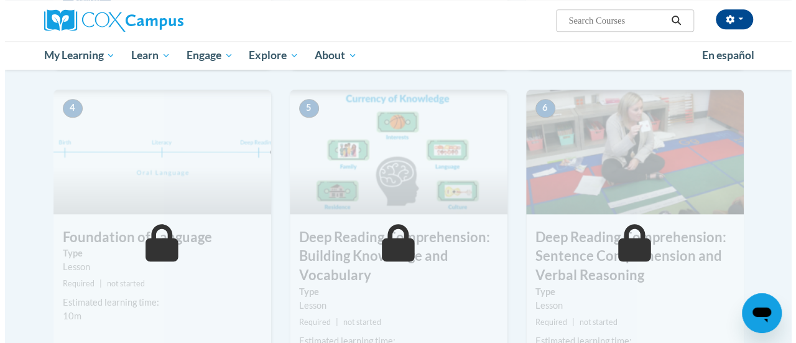
scroll to position [435, 0]
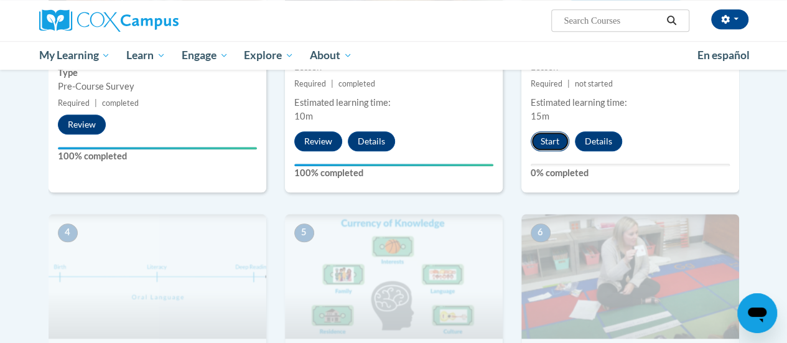
click at [557, 144] on button "Start" at bounding box center [549, 141] width 39 height 20
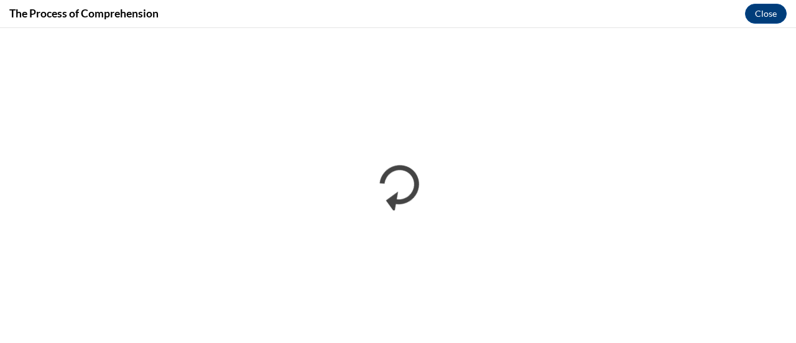
scroll to position [0, 0]
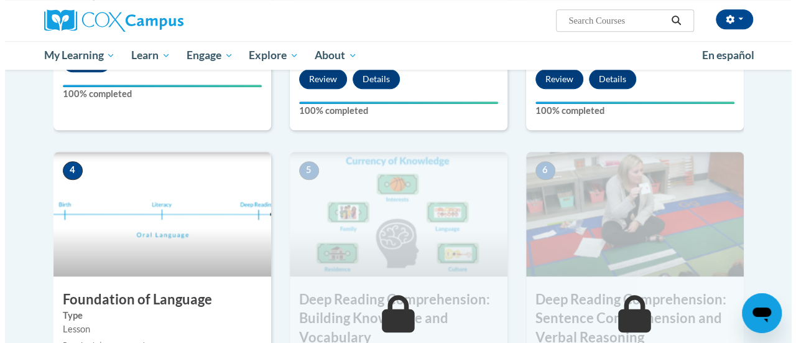
scroll to position [684, 0]
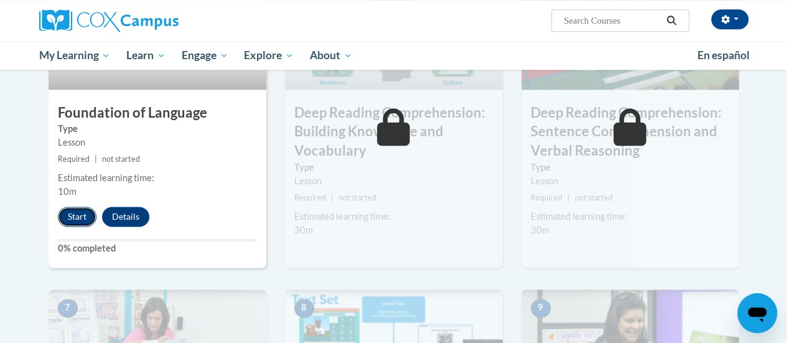
click at [76, 216] on button "Start" at bounding box center [77, 216] width 39 height 20
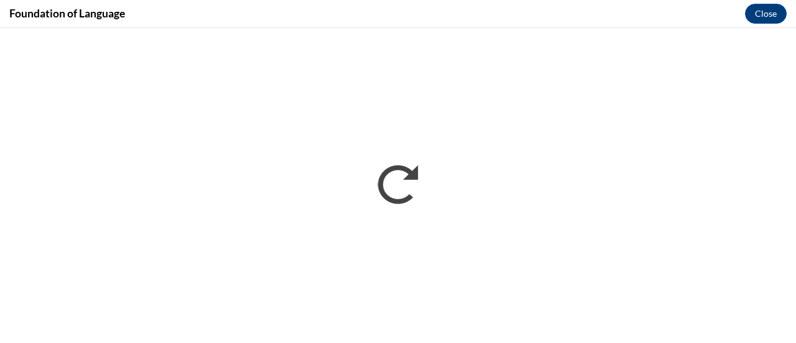
scroll to position [0, 0]
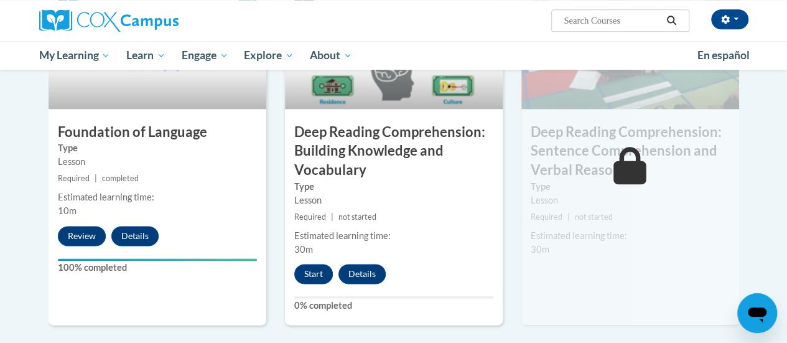
scroll to position [540, 0]
